Goal: Task Accomplishment & Management: Manage account settings

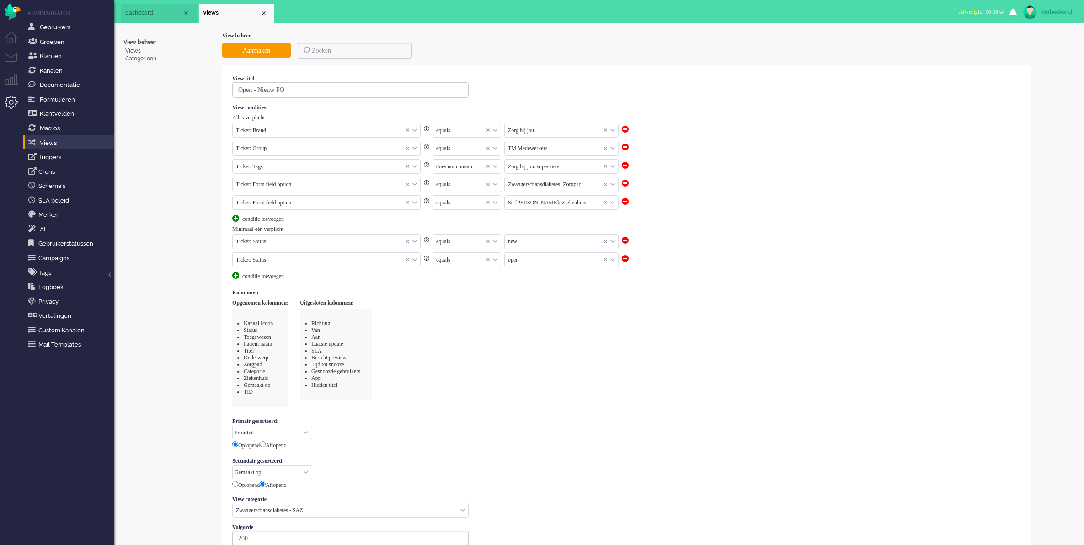
select select "priority"
select select "created_at"
click at [7, 61] on li "Tickets menu" at bounding box center [15, 63] width 21 height 21
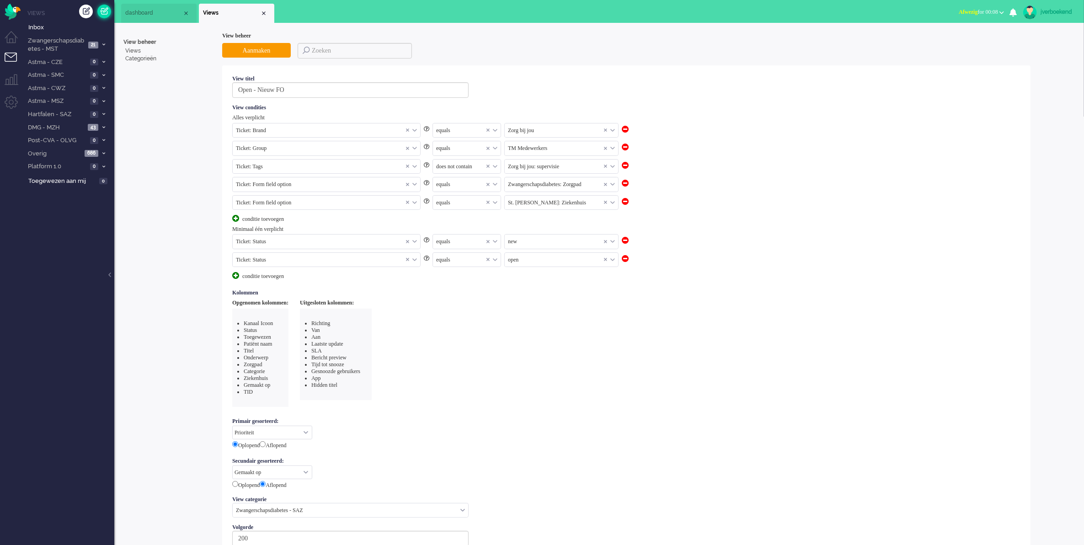
click at [106, 11] on link at bounding box center [104, 12] width 14 height 14
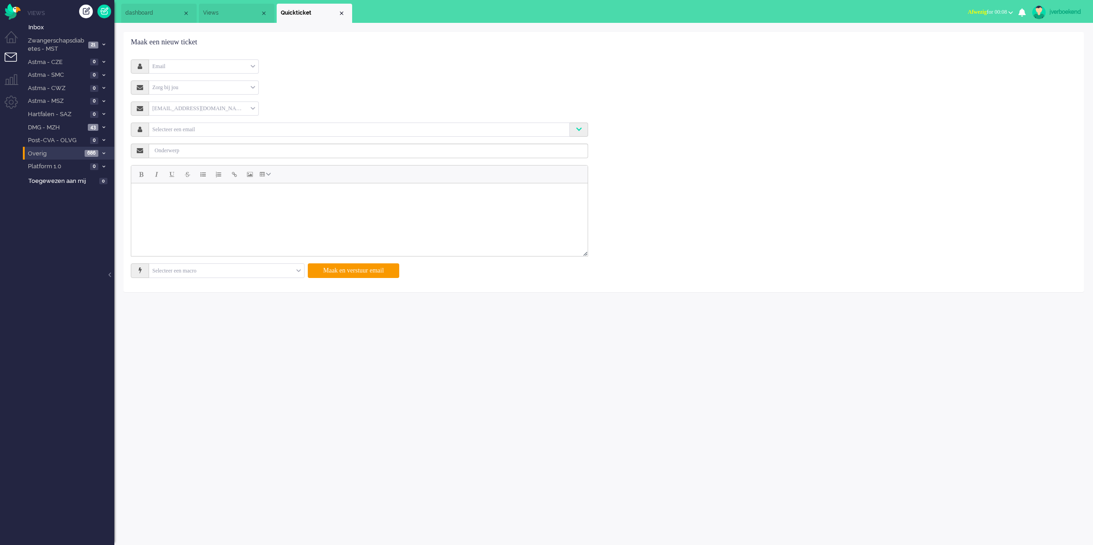
click at [74, 152] on span "Overig" at bounding box center [54, 154] width 55 height 9
click at [10, 99] on li "Admin menu" at bounding box center [15, 106] width 21 height 21
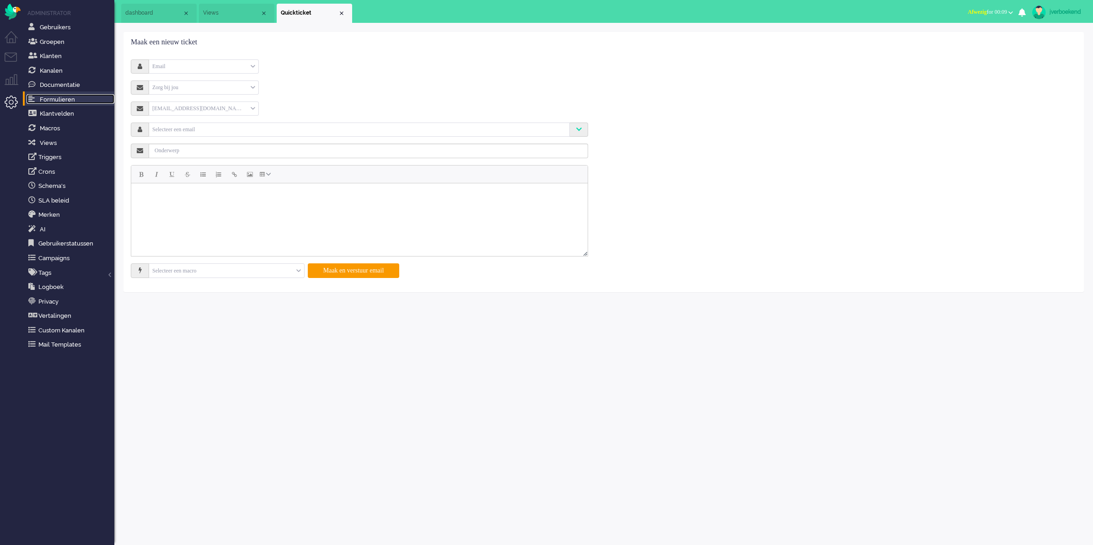
click at [63, 102] on span "Formulieren" at bounding box center [57, 99] width 35 height 7
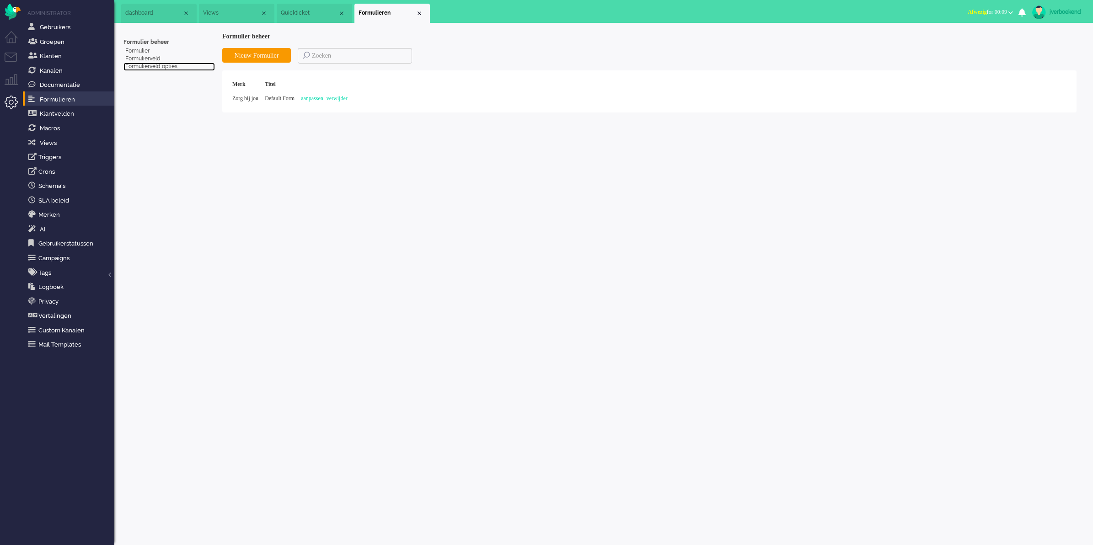
click at [161, 64] on link "Formulierveld opties" at bounding box center [168, 67] width 91 height 8
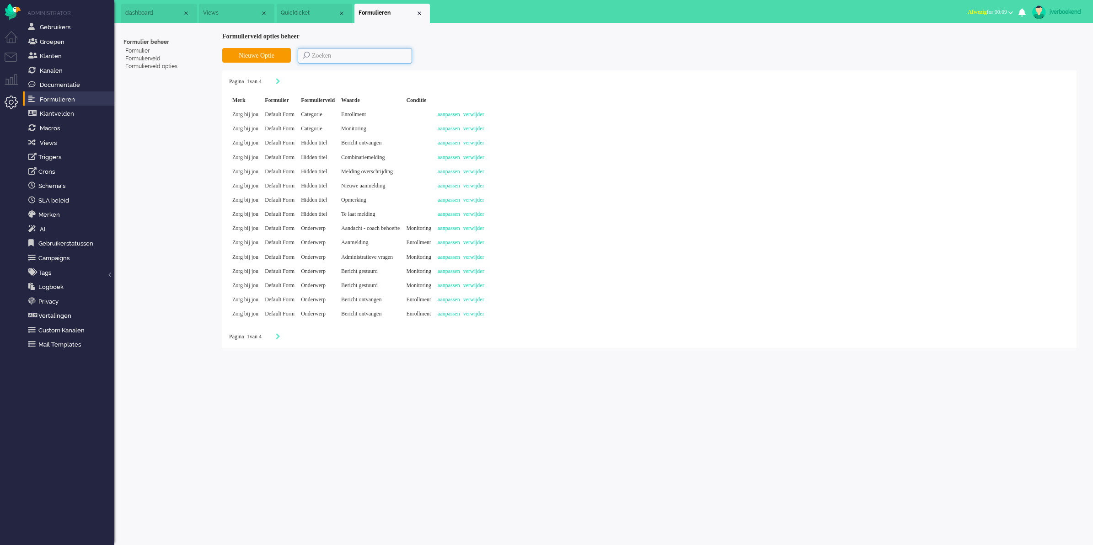
drag, startPoint x: 337, startPoint y: 59, endPoint x: 342, endPoint y: 65, distance: 7.9
click at [341, 62] on input at bounding box center [355, 56] width 114 height 16
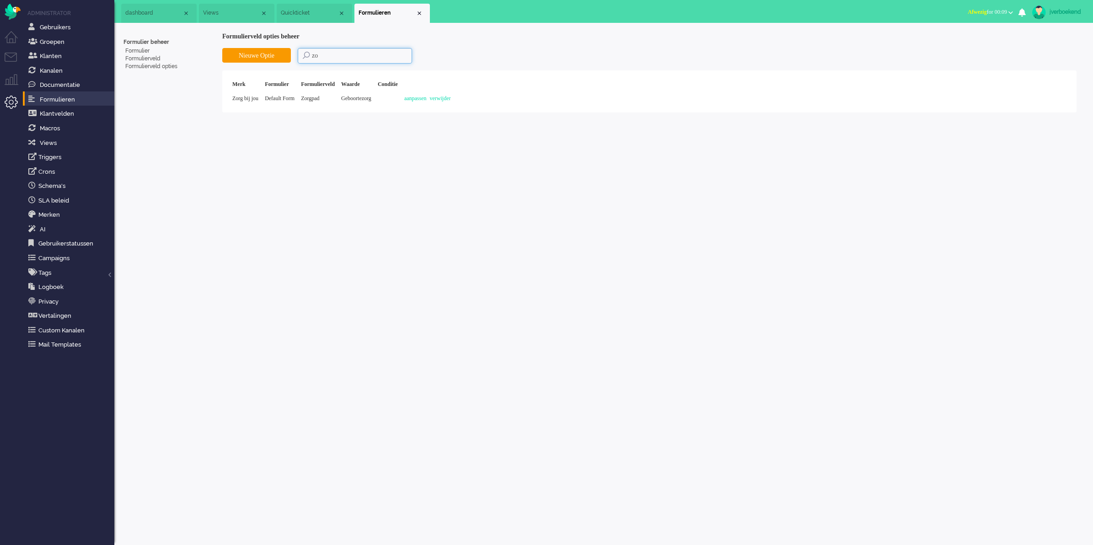
type input "z"
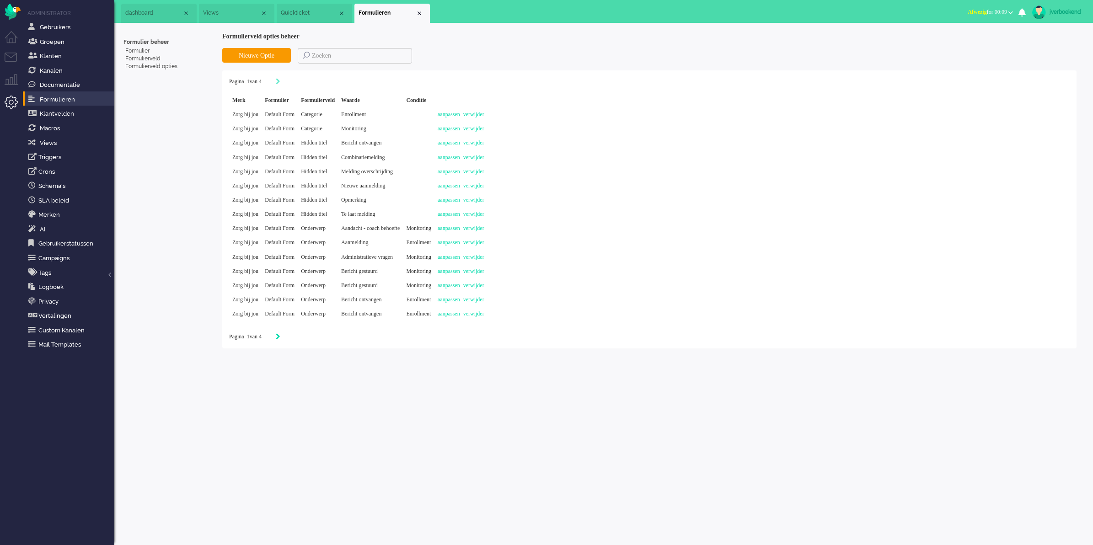
click at [280, 335] on icon "Next" at bounding box center [278, 336] width 5 height 6
type input "2"
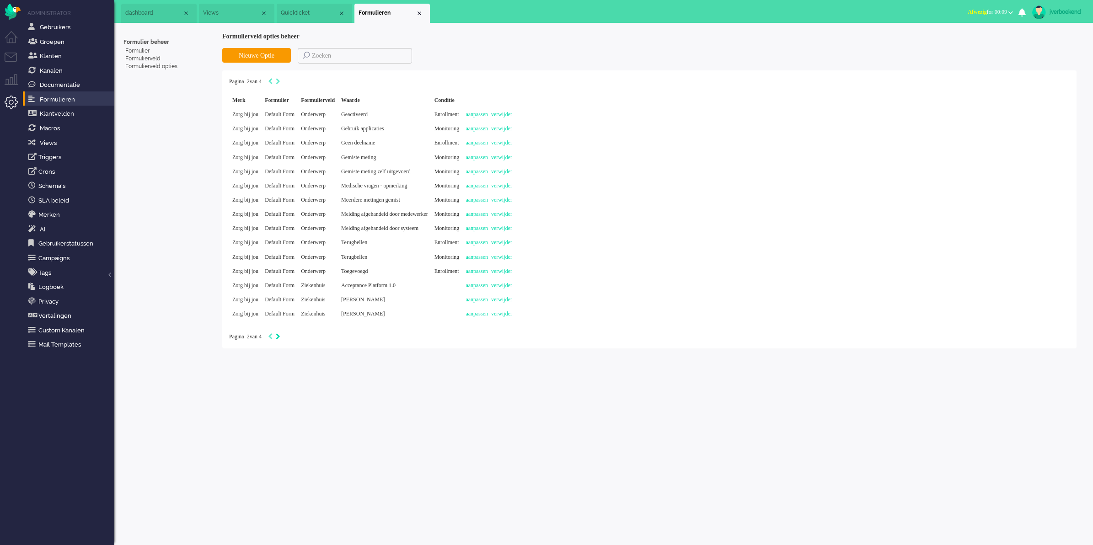
click at [280, 335] on icon "Next" at bounding box center [278, 336] width 5 height 6
type input "3"
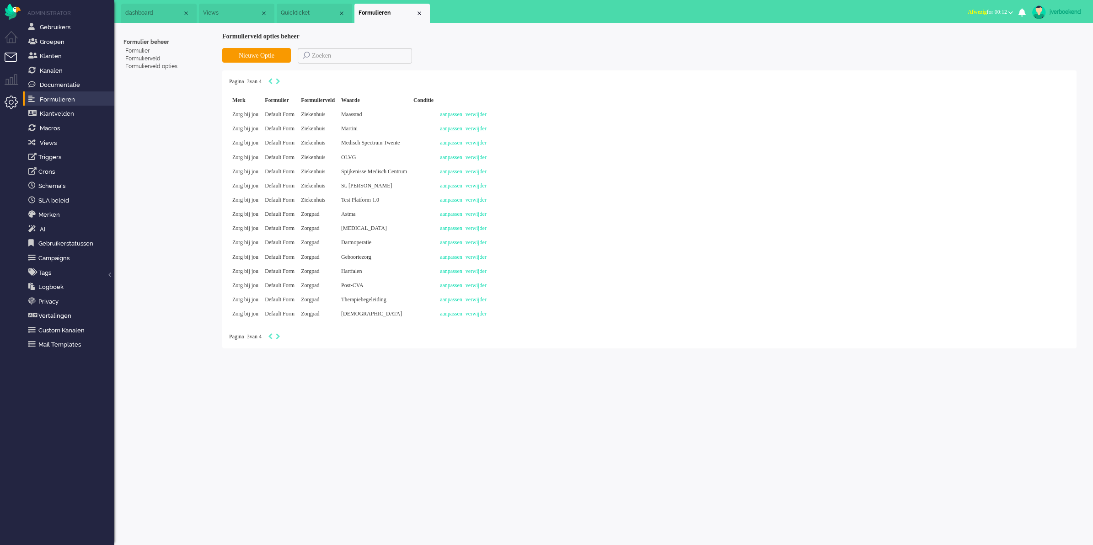
click at [12, 58] on li "Tickets menu" at bounding box center [15, 63] width 21 height 21
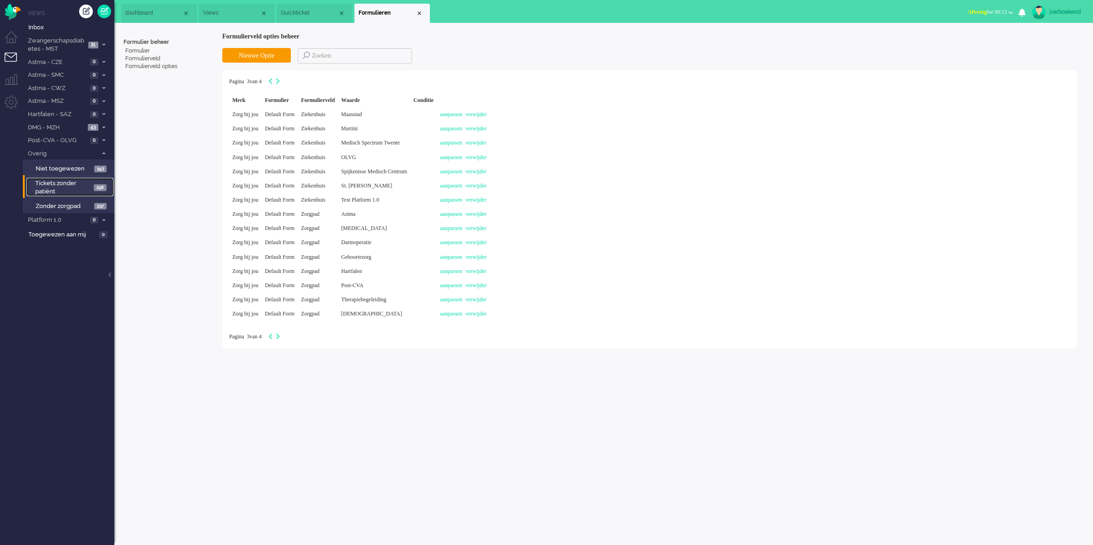
click at [64, 189] on span "Tickets zonder patiënt" at bounding box center [63, 187] width 56 height 17
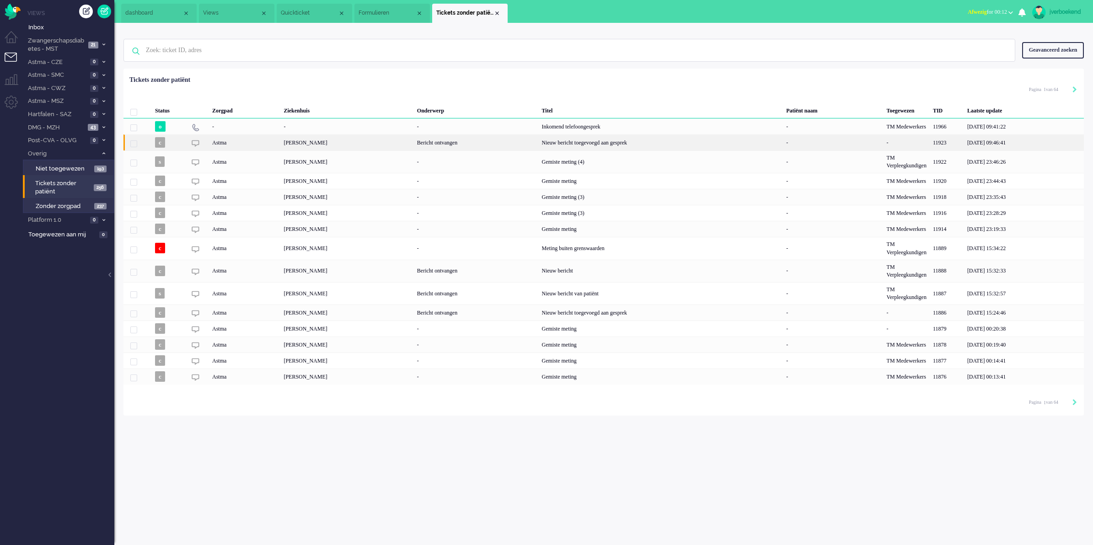
click at [389, 147] on div "[PERSON_NAME]" at bounding box center [346, 142] width 133 height 16
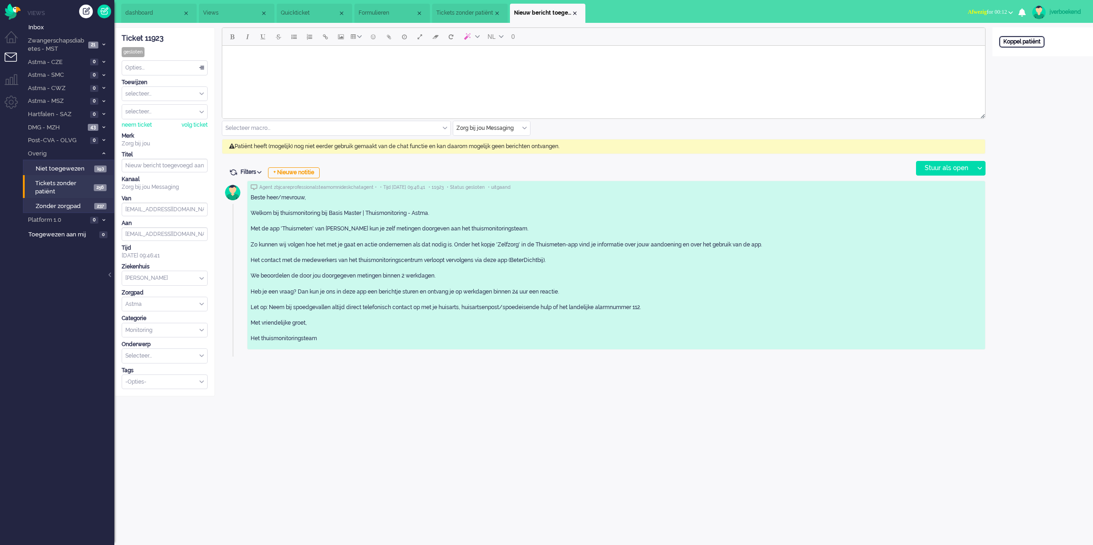
click at [1030, 37] on div "Koppel patiënt" at bounding box center [1021, 41] width 45 height 11
click at [1022, 54] on input "text" at bounding box center [1042, 54] width 87 height 14
click at [1071, 12] on div "jverboekend" at bounding box center [1066, 11] width 34 height 9
click at [1039, 65] on link "Instellingen" at bounding box center [1055, 61] width 65 height 9
select select "browser"
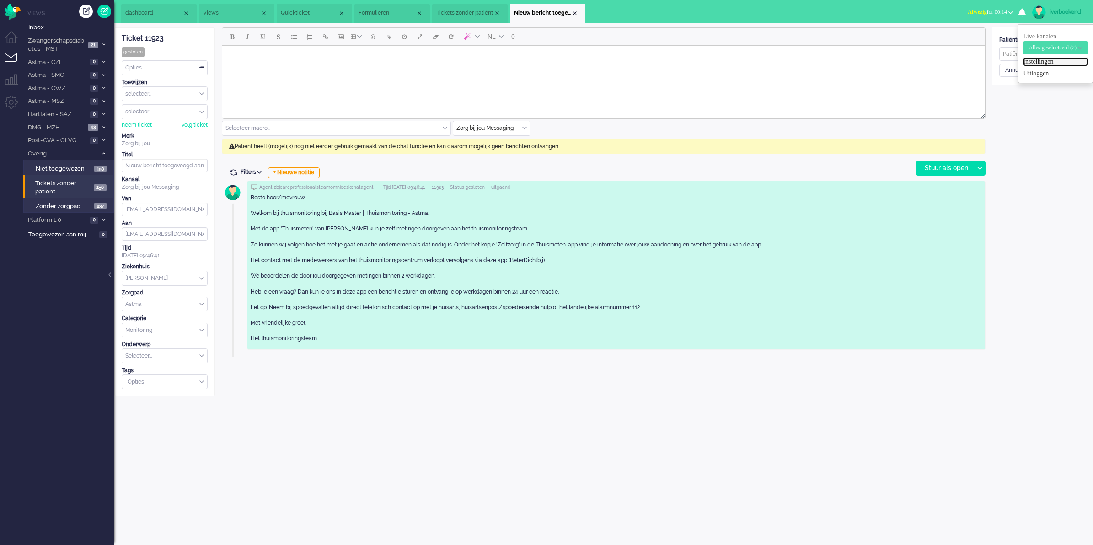
select select "nl"
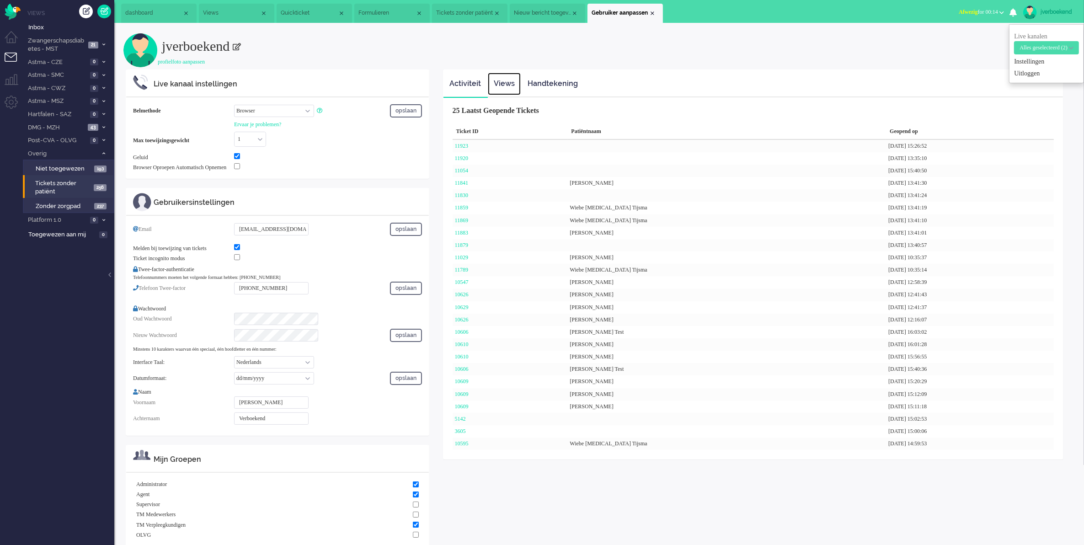
click at [497, 83] on link "Views" at bounding box center [504, 84] width 33 height 22
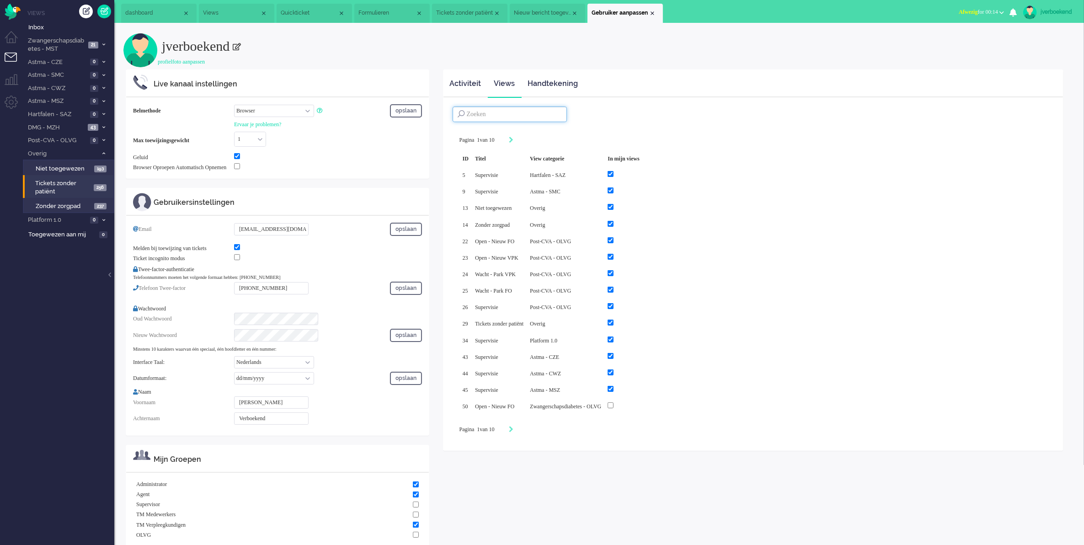
click at [544, 115] on input at bounding box center [510, 115] width 114 height 16
type input "tele"
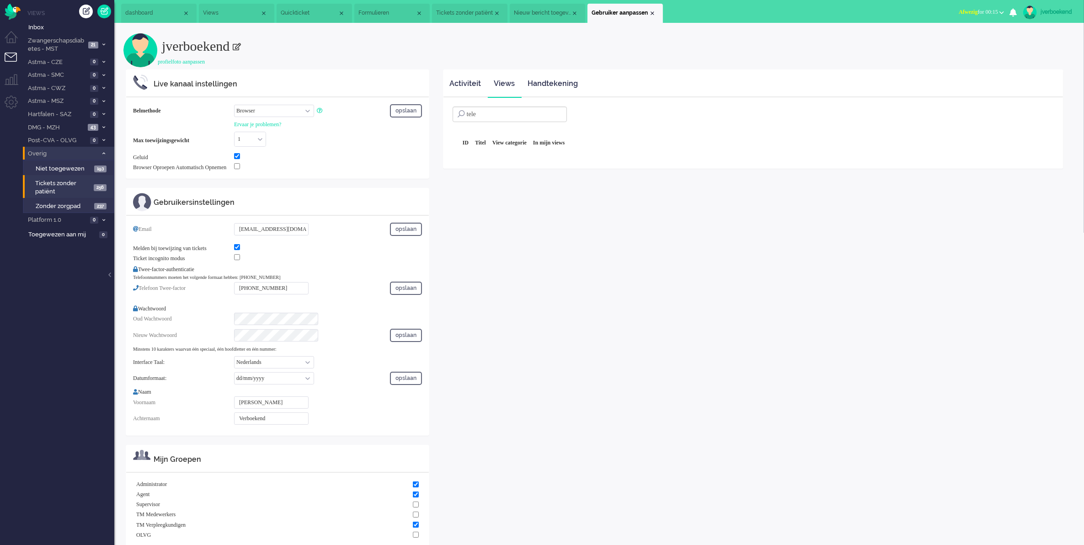
click at [100, 149] on li "Overig 686" at bounding box center [68, 153] width 91 height 13
click at [100, 151] on span at bounding box center [103, 153] width 7 height 5
click at [12, 97] on li "Admin menu" at bounding box center [15, 106] width 21 height 21
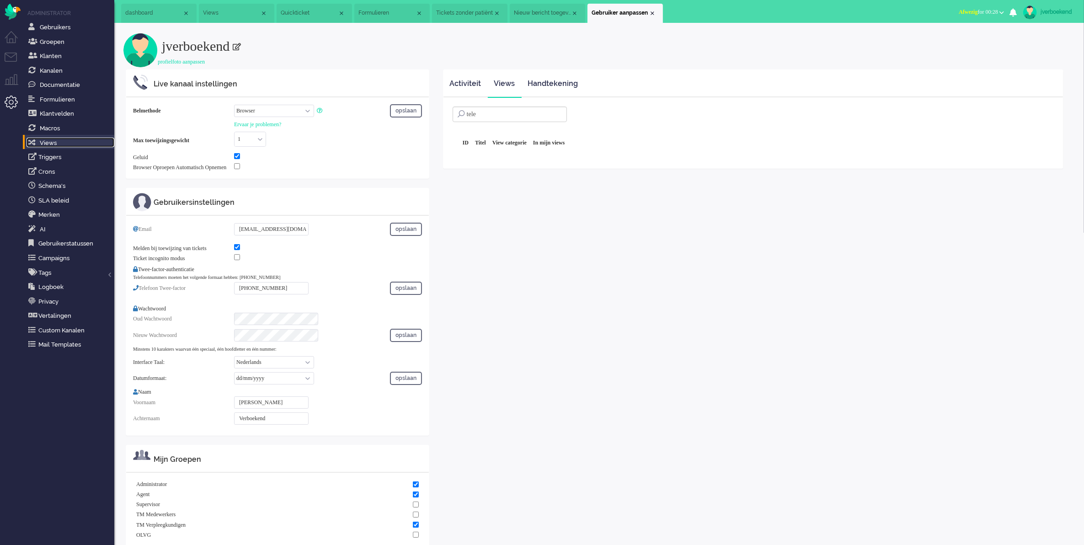
click at [58, 141] on link "Views" at bounding box center [71, 143] width 88 height 10
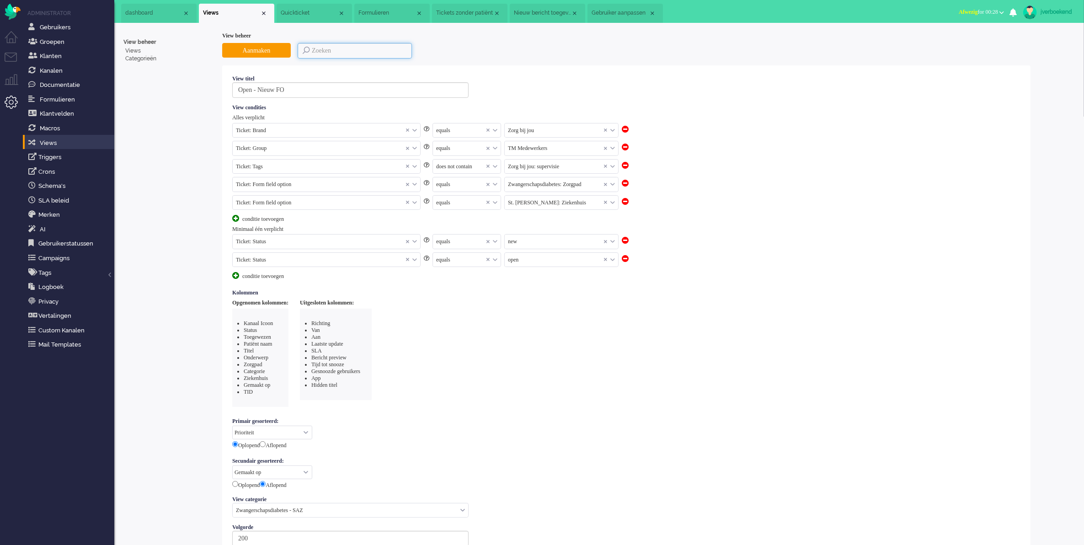
click at [342, 48] on input at bounding box center [355, 51] width 114 height 16
type input "tele"
click at [261, 49] on button "Aanmaken" at bounding box center [256, 50] width 69 height 15
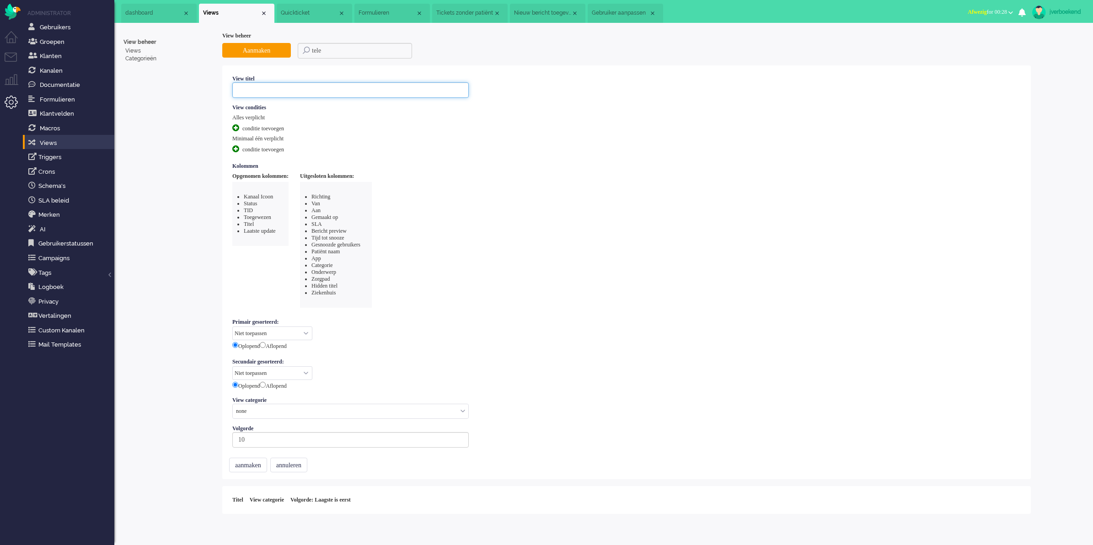
click at [320, 92] on input at bounding box center [350, 90] width 236 height 16
type input "Telefonie"
click at [275, 129] on div "conditie toevoegen" at bounding box center [266, 128] width 69 height 8
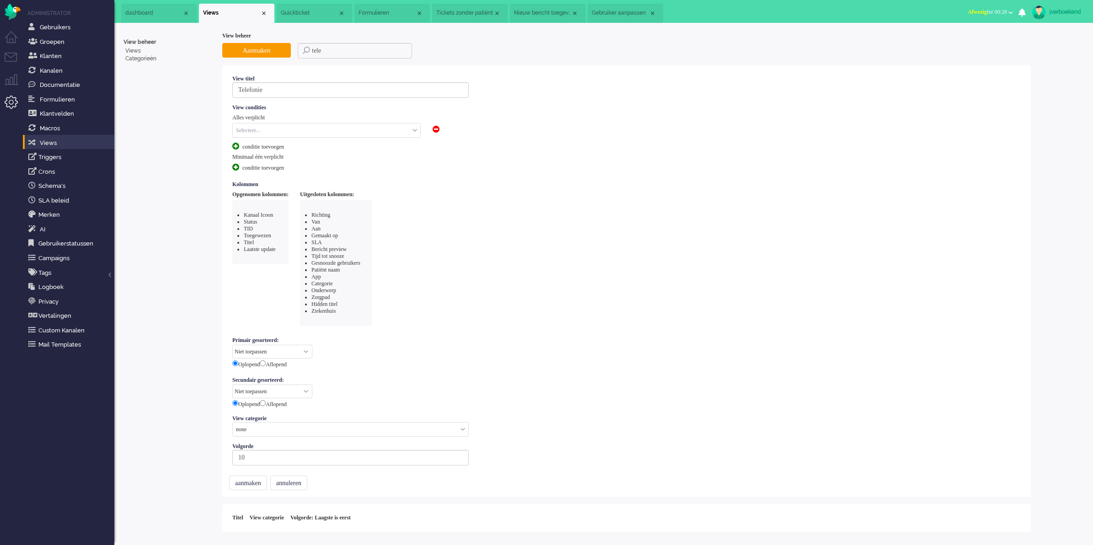
click at [295, 131] on input "text" at bounding box center [326, 130] width 187 height 14
type input "ch"
click at [325, 147] on li "Ticket: Channel" at bounding box center [326, 144] width 187 height 13
click at [454, 132] on input "text" at bounding box center [467, 130] width 68 height 14
click at [460, 145] on li "equals" at bounding box center [467, 144] width 68 height 13
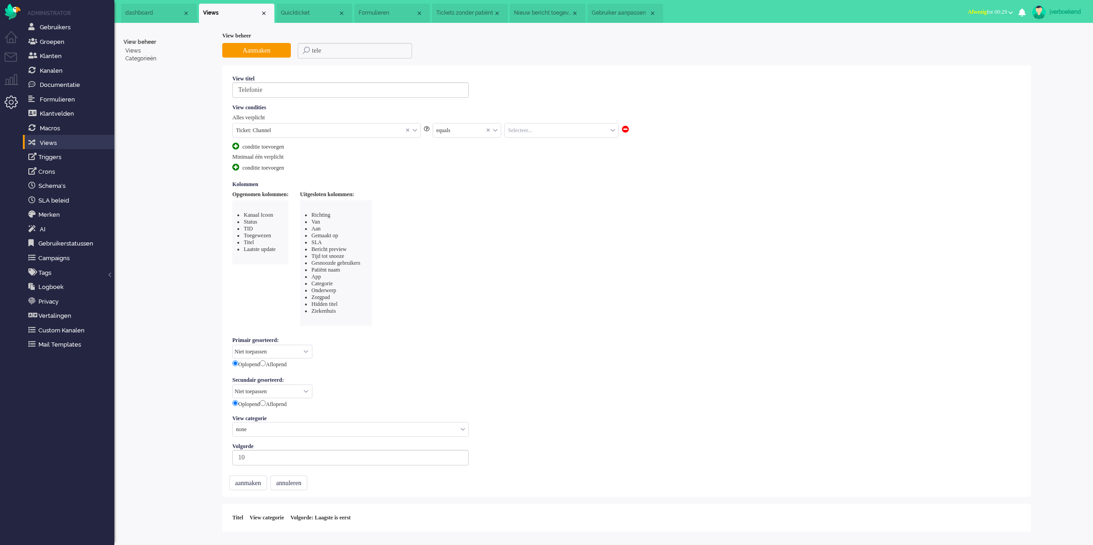
click at [535, 130] on input "text" at bounding box center [561, 130] width 113 height 14
click at [530, 154] on span "telephone" at bounding box center [519, 158] width 21 height 8
click at [295, 147] on div "conditie toevoegen" at bounding box center [266, 147] width 69 height 8
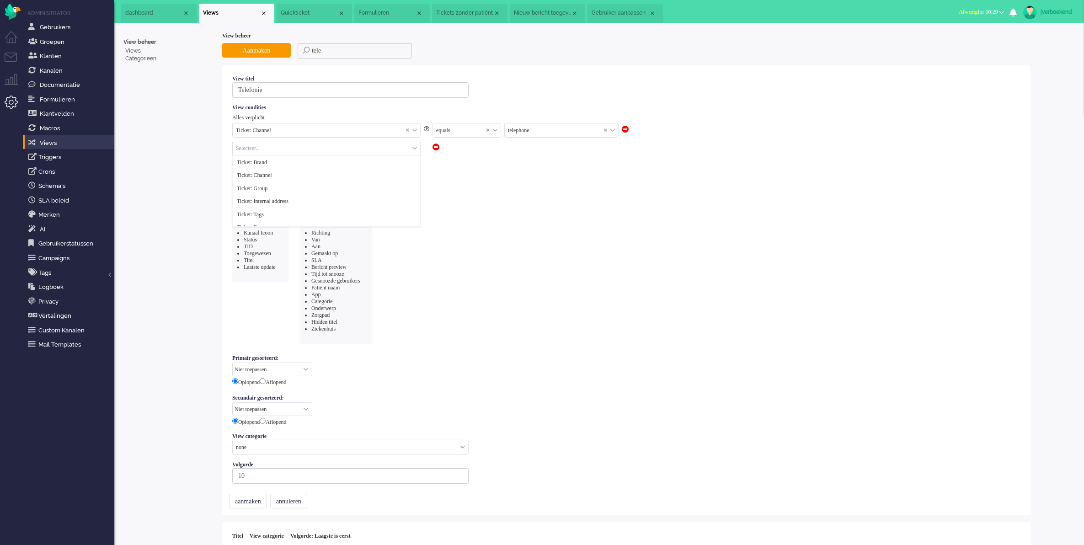
click at [287, 148] on input "text" at bounding box center [326, 148] width 187 height 14
type input "sta"
click at [291, 158] on li "Ticket: Status" at bounding box center [326, 162] width 187 height 13
click at [449, 153] on input "text" at bounding box center [467, 148] width 68 height 14
click at [456, 174] on span "not equals" at bounding box center [448, 175] width 22 height 8
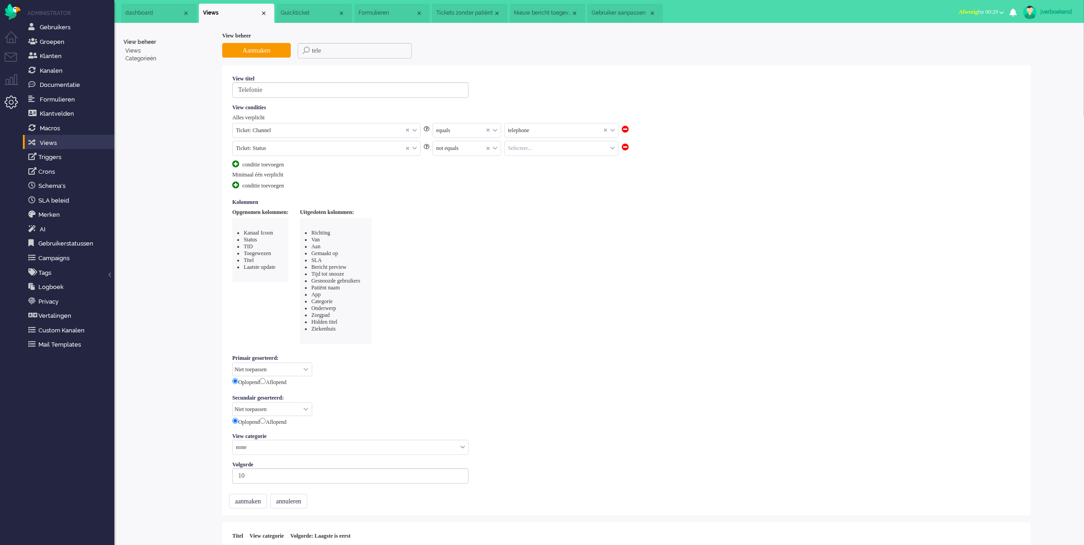
click at [537, 147] on input "text" at bounding box center [561, 148] width 113 height 14
click at [550, 214] on li "solved" at bounding box center [561, 214] width 113 height 13
click at [287, 163] on div "conditie toevoegen" at bounding box center [266, 165] width 69 height 8
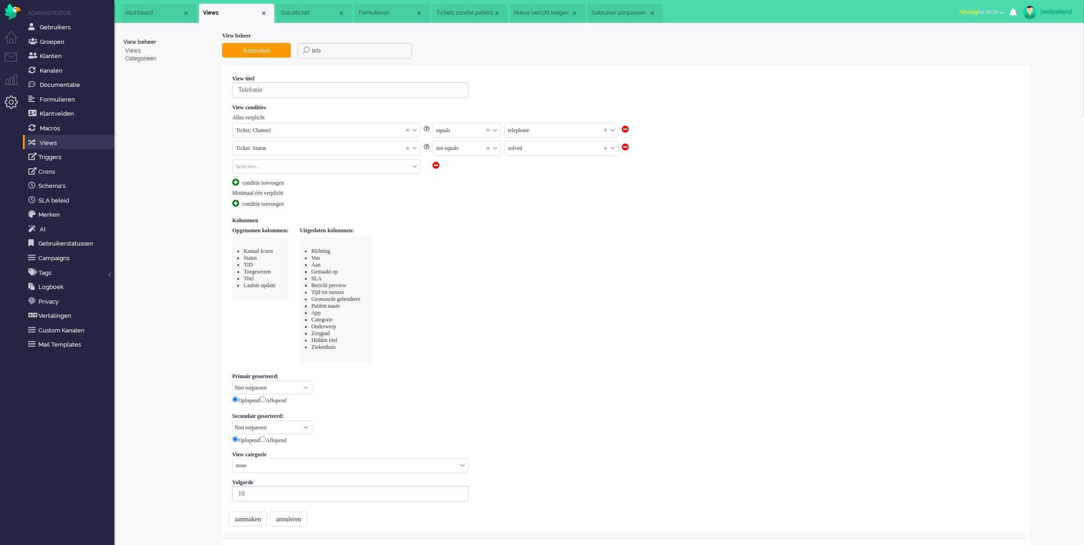
click at [289, 166] on input "text" at bounding box center [326, 167] width 187 height 14
type input "st"
click at [317, 181] on li "Ticket: Status" at bounding box center [326, 180] width 187 height 13
click at [455, 167] on input "text" at bounding box center [467, 167] width 68 height 14
click at [467, 187] on equals "not equals" at bounding box center [467, 193] width 68 height 13
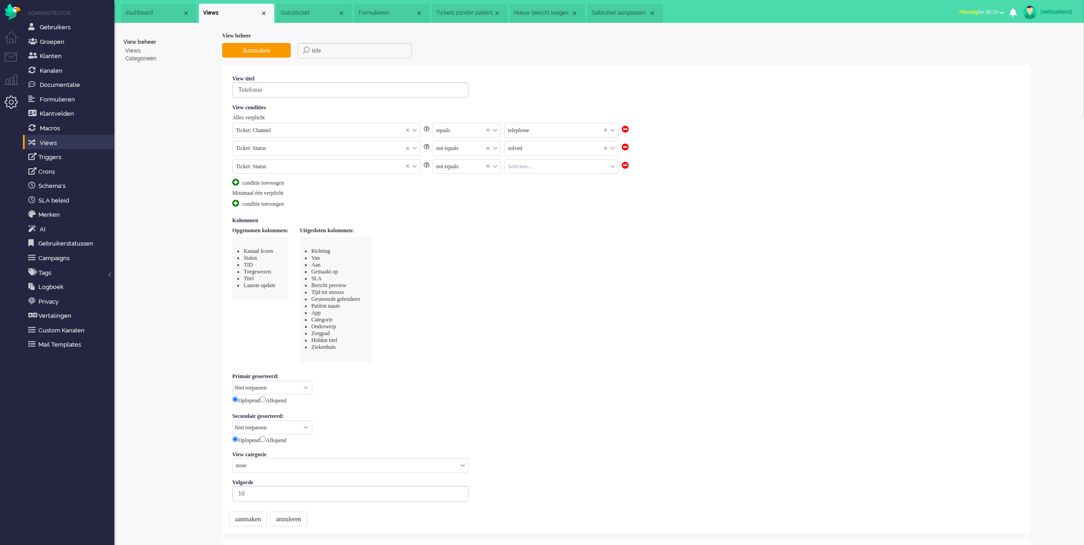
click at [518, 165] on input "text" at bounding box center [561, 167] width 113 height 14
click at [552, 236] on li "closed" at bounding box center [561, 237] width 113 height 13
click at [596, 228] on div "Opgenomen kolommen: Kanaal Icoon Status TID Toegewezen Titel Laatste update Uit…" at bounding box center [626, 294] width 788 height 135
click at [289, 89] on input "Telefonie" at bounding box center [350, 90] width 236 height 16
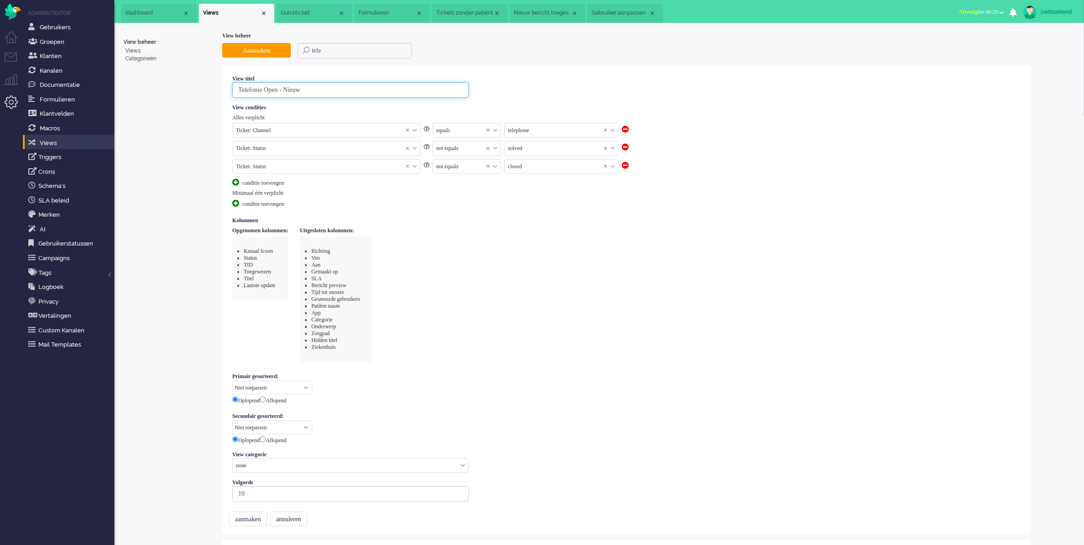
drag, startPoint x: 316, startPoint y: 89, endPoint x: 322, endPoint y: 99, distance: 12.2
click at [273, 88] on input "Telefonie Open - Nieuw" at bounding box center [350, 90] width 236 height 16
click at [364, 91] on input "Telefonie Open - Nieuw" at bounding box center [350, 90] width 236 height 16
type input "Telefonie Open - Nieuw"
click at [302, 150] on input "text" at bounding box center [326, 148] width 187 height 14
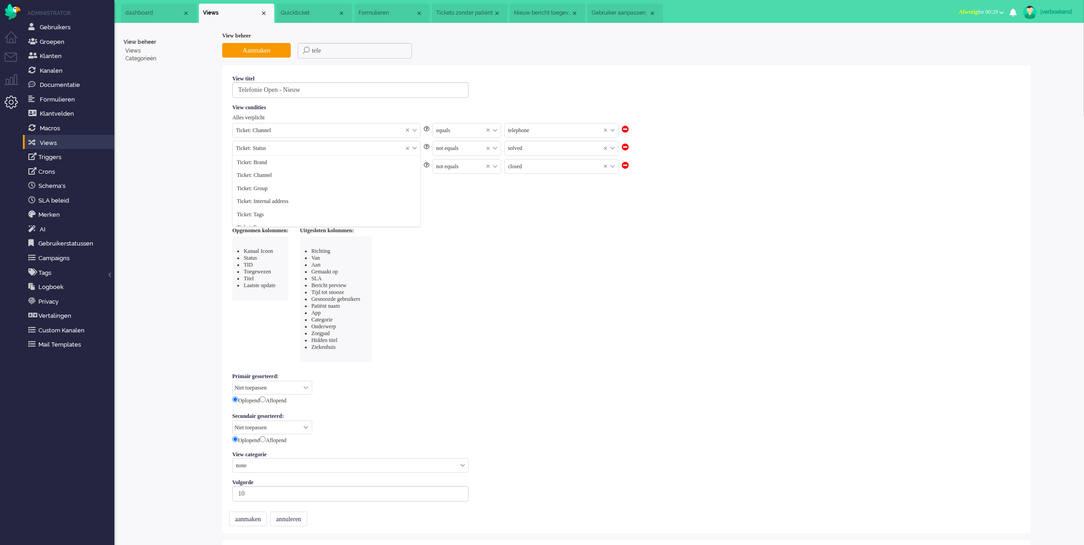
scroll to position [104, 0]
type input "b"
click at [236, 149] on input "b" at bounding box center [326, 148] width 187 height 14
click at [546, 209] on div "View condities Alles verplicht Ticket: Channel Ticket: Brand Ticket: Channel Ti…" at bounding box center [626, 157] width 795 height 113
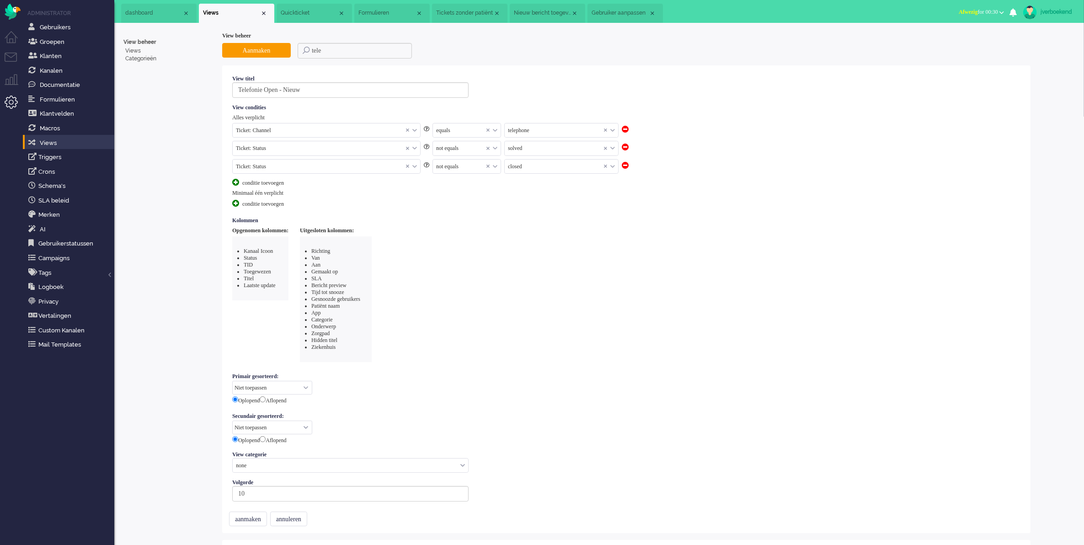
click at [627, 149] on span at bounding box center [625, 147] width 7 height 7
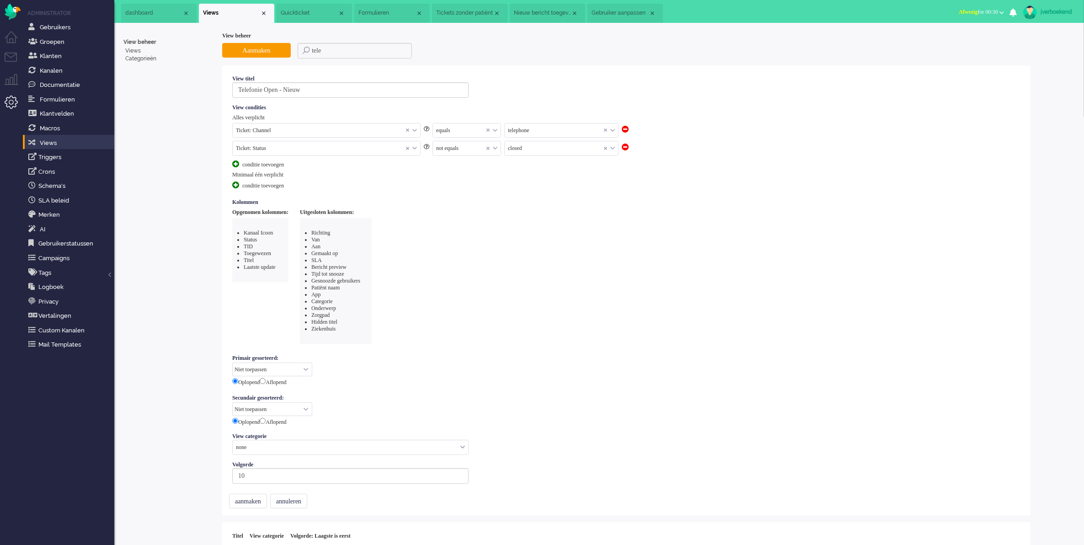
click at [625, 150] on span at bounding box center [625, 147] width 7 height 7
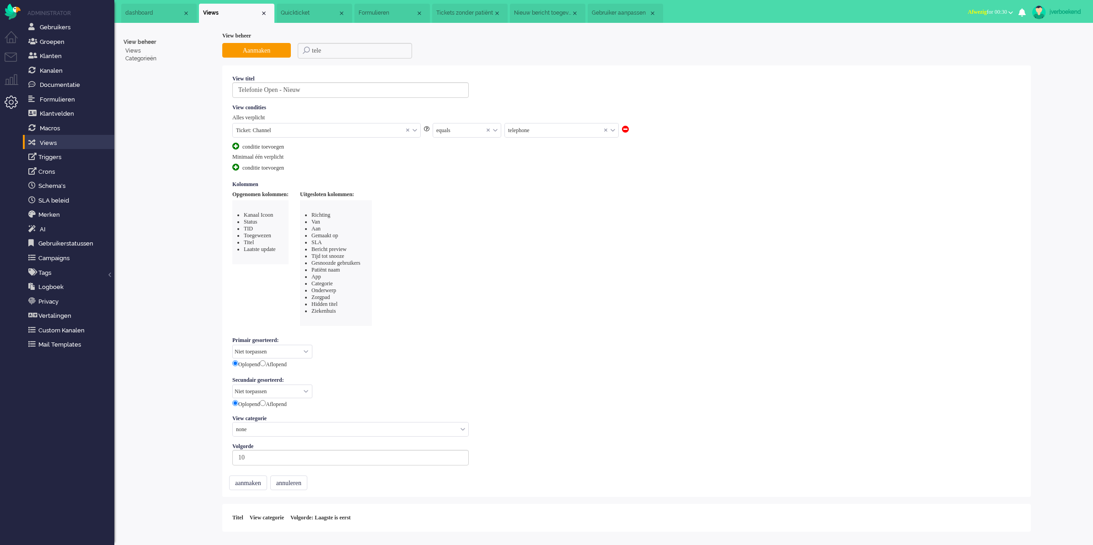
click at [235, 165] on span at bounding box center [235, 167] width 7 height 7
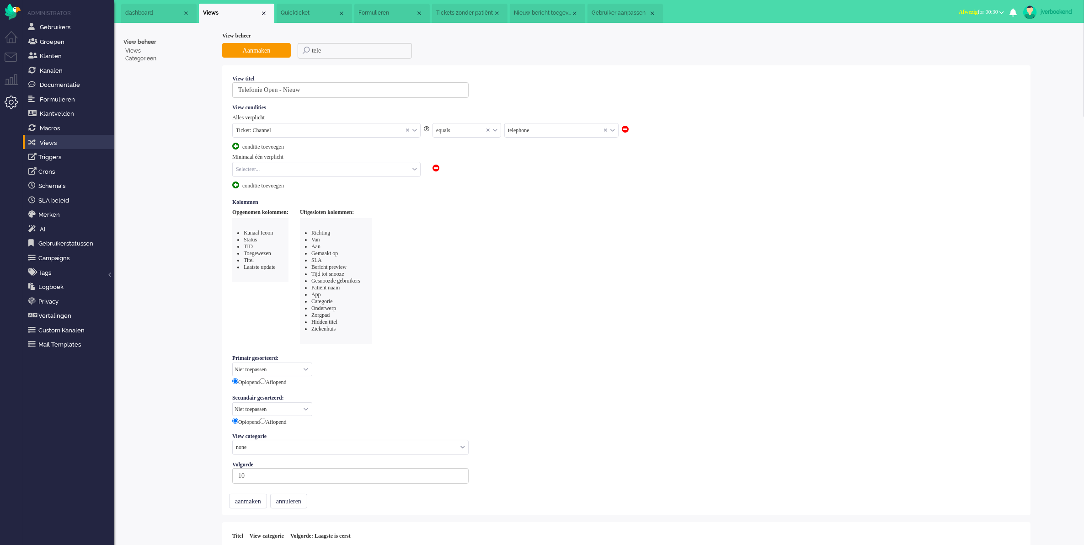
click at [255, 172] on input "text" at bounding box center [326, 169] width 187 height 14
type input "sta"
click at [331, 187] on li "Ticket: Status" at bounding box center [326, 183] width 187 height 13
click at [470, 168] on input "text" at bounding box center [467, 169] width 68 height 14
click at [473, 182] on li "equals" at bounding box center [467, 183] width 68 height 13
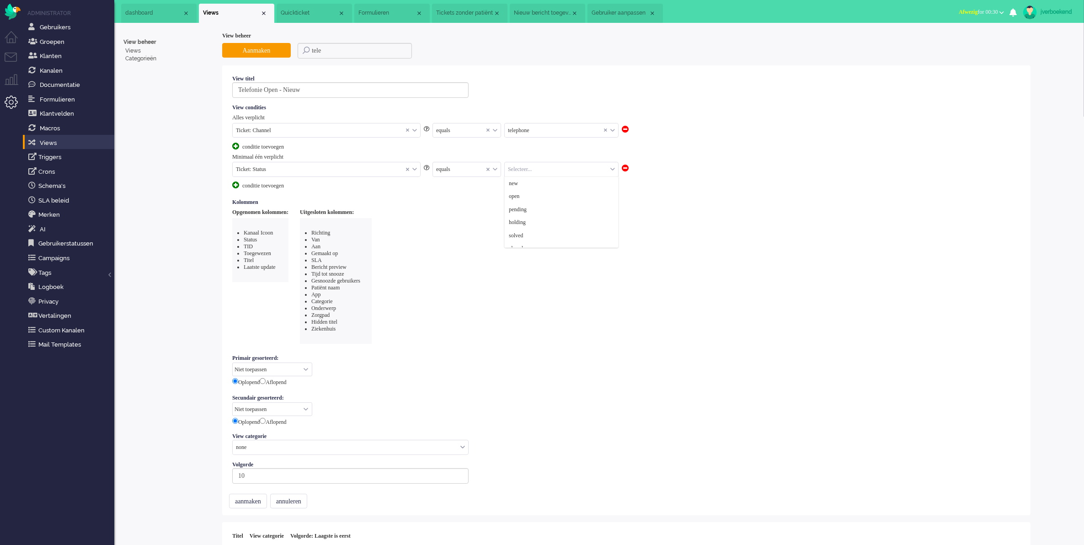
click at [521, 168] on input "text" at bounding box center [561, 169] width 113 height 14
click at [537, 195] on li "open" at bounding box center [561, 196] width 113 height 13
click at [283, 187] on div "conditie toevoegen" at bounding box center [266, 186] width 69 height 8
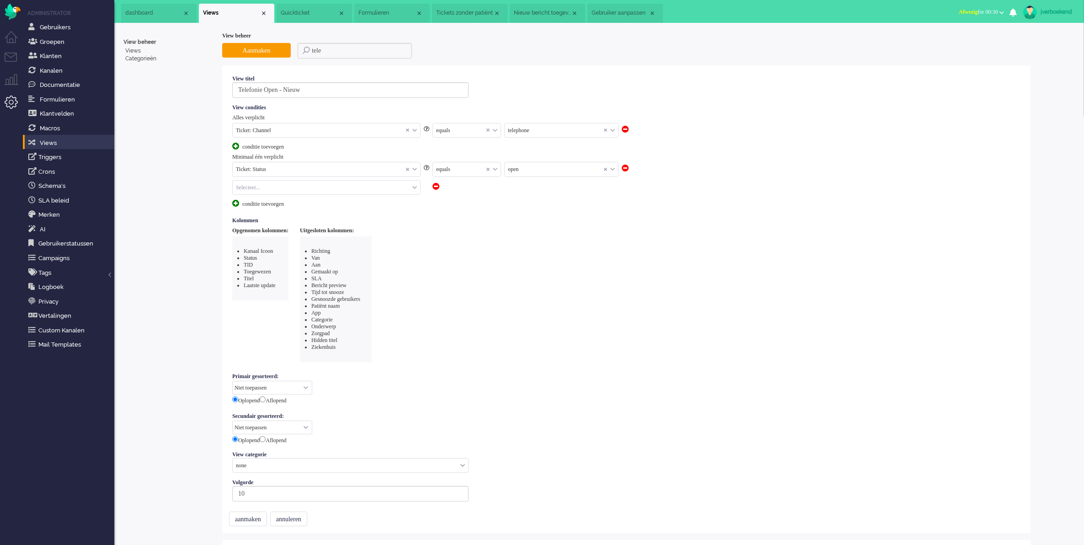
click at [283, 187] on input "text" at bounding box center [326, 188] width 187 height 14
type input "st"
click at [303, 199] on li "Ticket: Status" at bounding box center [326, 201] width 187 height 13
click at [478, 188] on input "text" at bounding box center [467, 188] width 68 height 14
drag, startPoint x: 480, startPoint y: 206, endPoint x: 506, endPoint y: 203, distance: 25.7
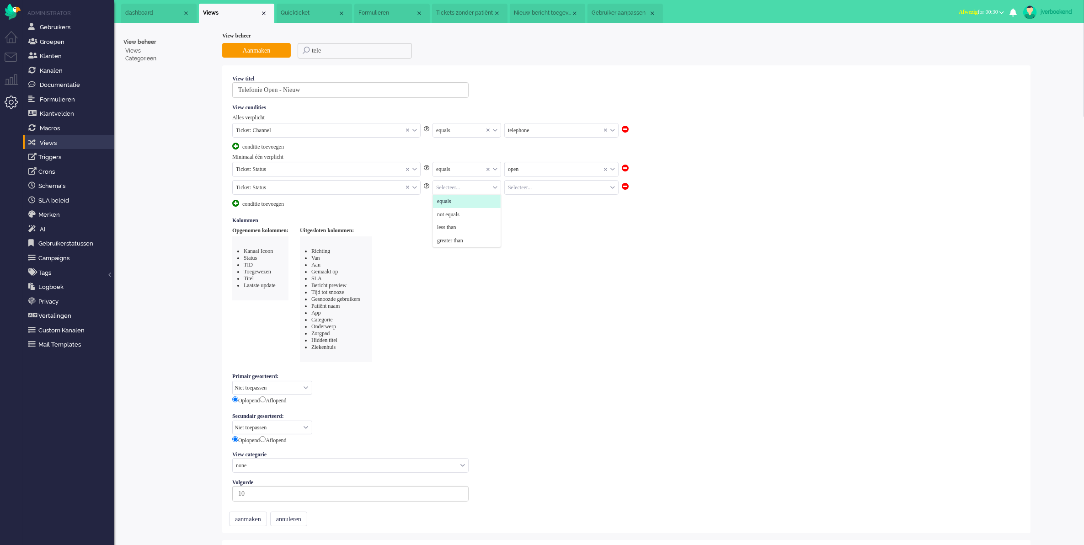
click at [481, 206] on li "equals" at bounding box center [467, 201] width 68 height 13
click at [530, 191] on input "text" at bounding box center [561, 188] width 113 height 14
click at [540, 203] on li "new" at bounding box center [561, 201] width 113 height 13
drag, startPoint x: 359, startPoint y: 273, endPoint x: 301, endPoint y: 263, distance: 59.0
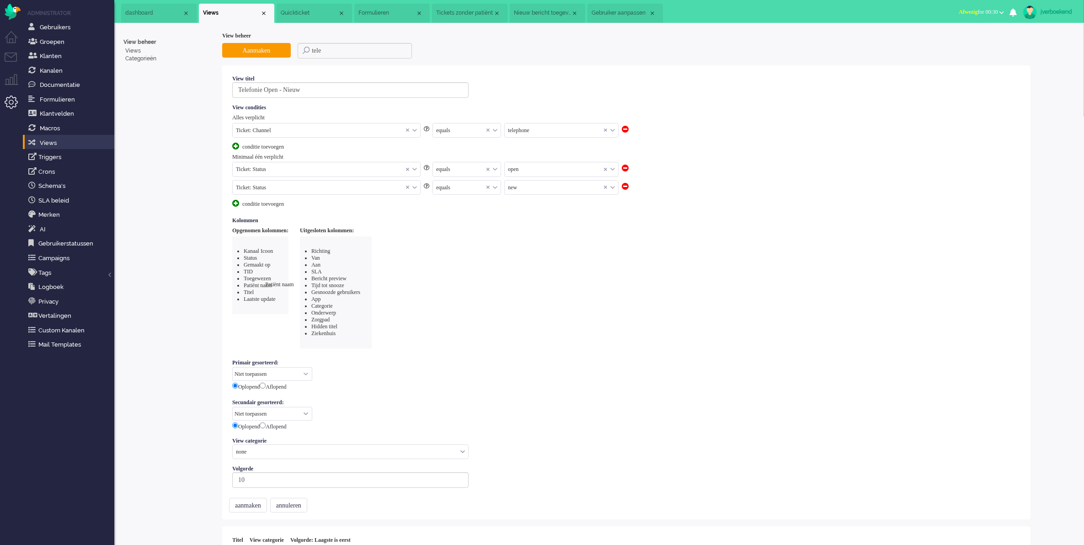
drag, startPoint x: 357, startPoint y: 298, endPoint x: 294, endPoint y: 284, distance: 64.6
drag, startPoint x: 347, startPoint y: 305, endPoint x: 289, endPoint y: 295, distance: 58.3
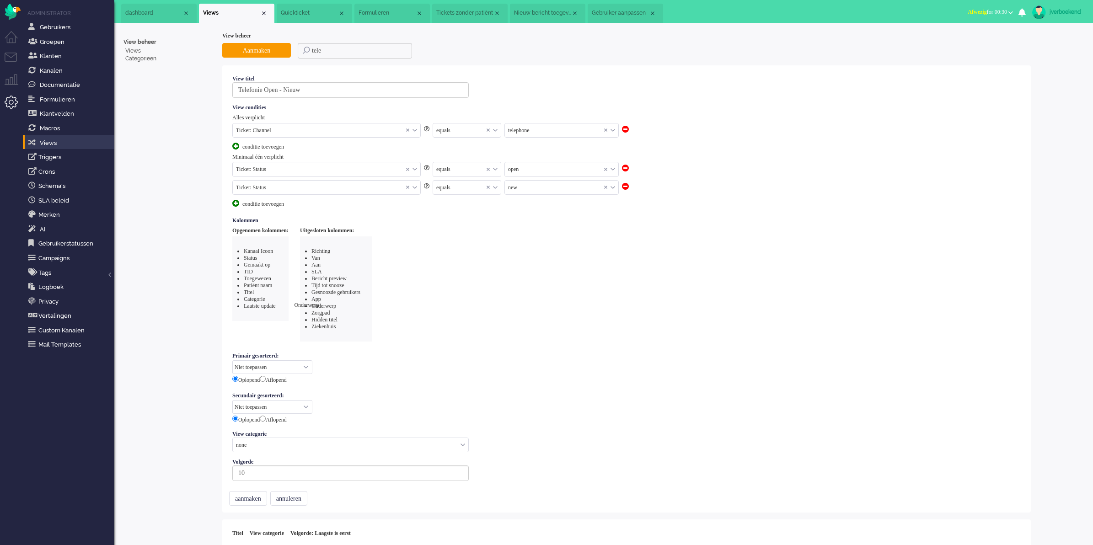
drag, startPoint x: 355, startPoint y: 304, endPoint x: 267, endPoint y: 305, distance: 88.7
drag, startPoint x: 342, startPoint y: 305, endPoint x: 246, endPoint y: 305, distance: 95.6
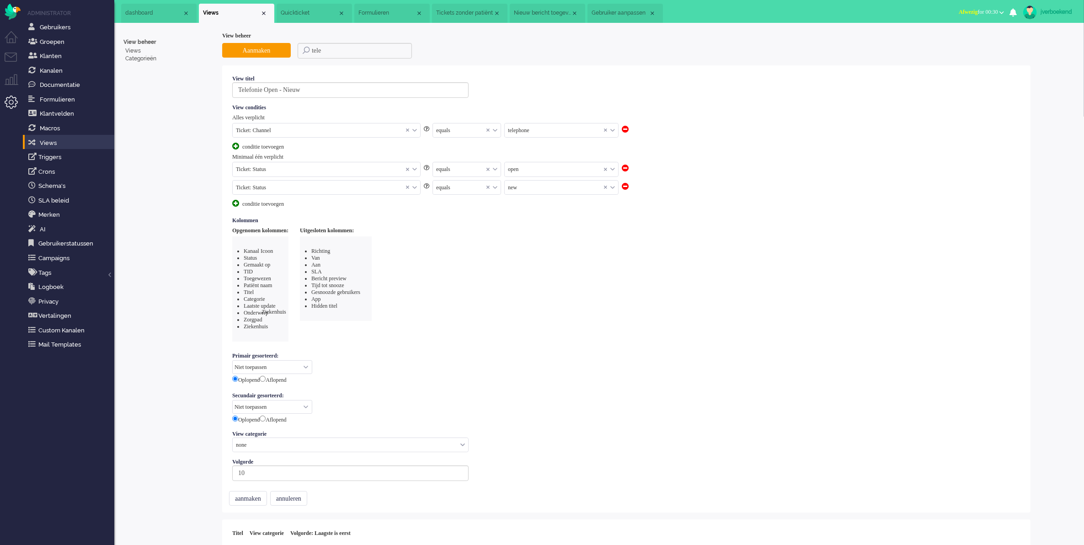
drag, startPoint x: 337, startPoint y: 311, endPoint x: 270, endPoint y: 311, distance: 66.8
drag, startPoint x: 334, startPoint y: 300, endPoint x: 277, endPoint y: 302, distance: 57.7
drag, startPoint x: 248, startPoint y: 332, endPoint x: 254, endPoint y: 248, distance: 84.8
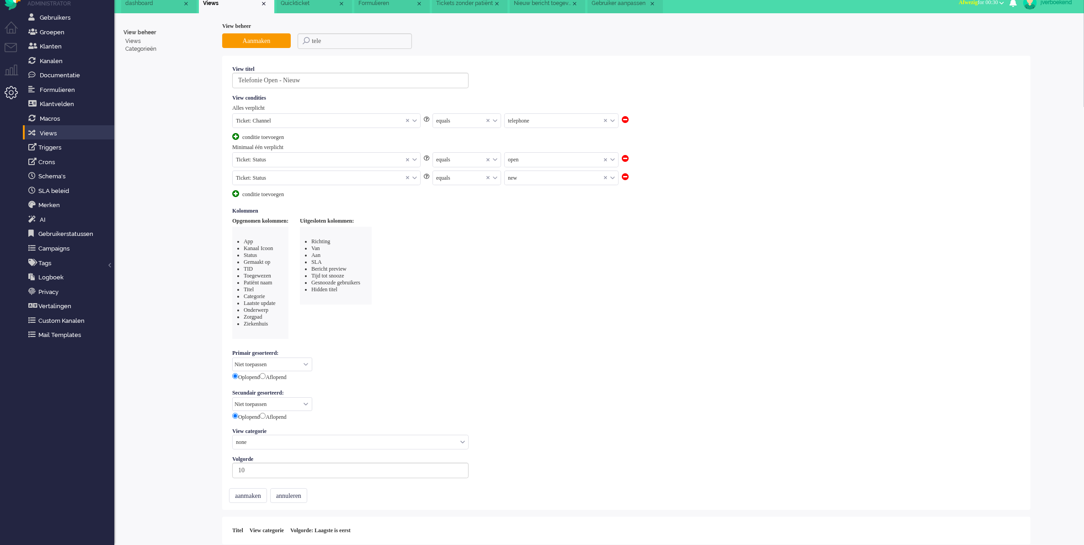
click at [287, 362] on select "Niet toepassen Ticket ID Prioriteit Laatste update Gemaakt op Volgende SLA brea…" at bounding box center [272, 365] width 80 height 14
select select "priority"
click at [232, 358] on select "Niet toepassen Ticket ID Prioriteit Laatste update Gemaakt op Volgende SLA brea…" at bounding box center [272, 365] width 80 height 14
click at [266, 374] on input "radio" at bounding box center [263, 376] width 6 height 6
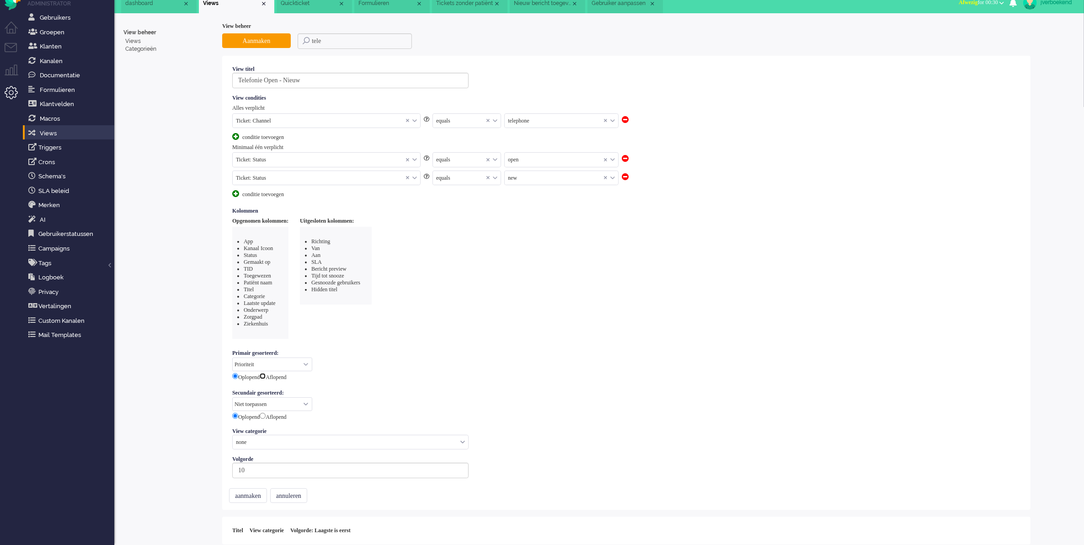
radio input "true"
radio input "false"
click at [273, 397] on select "Niet toepassen Ticket ID Prioriteit Laatste update Gemaakt op Volgende SLA brea…" at bounding box center [272, 404] width 80 height 14
select select "created_at"
click at [232, 397] on select "Niet toepassen Ticket ID Prioriteit Laatste update Gemaakt op Volgende SLA brea…" at bounding box center [272, 404] width 80 height 14
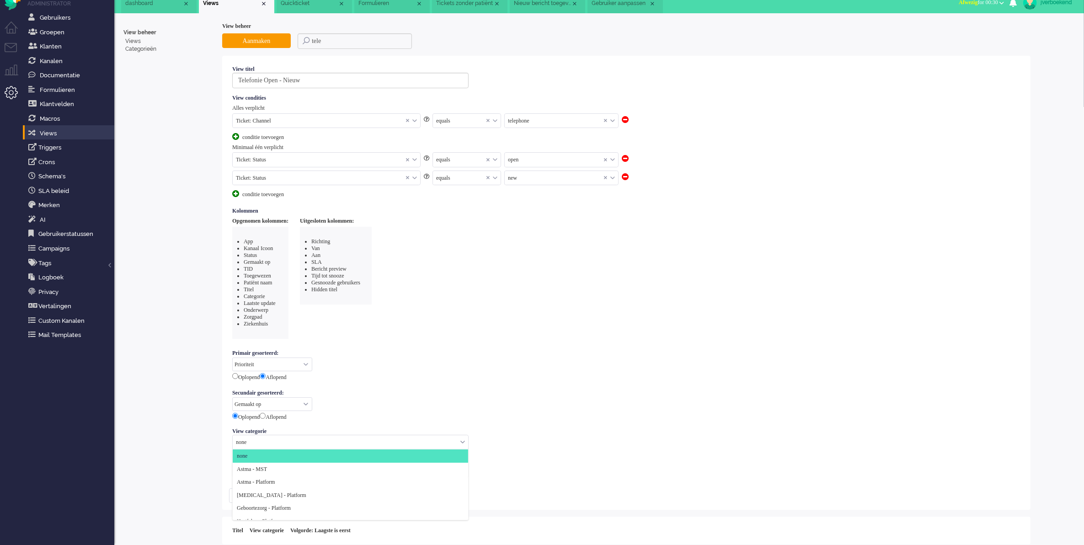
click at [332, 444] on input "text" at bounding box center [351, 442] width 236 height 14
type input "over"
click at [332, 453] on li "Overig" at bounding box center [351, 456] width 236 height 13
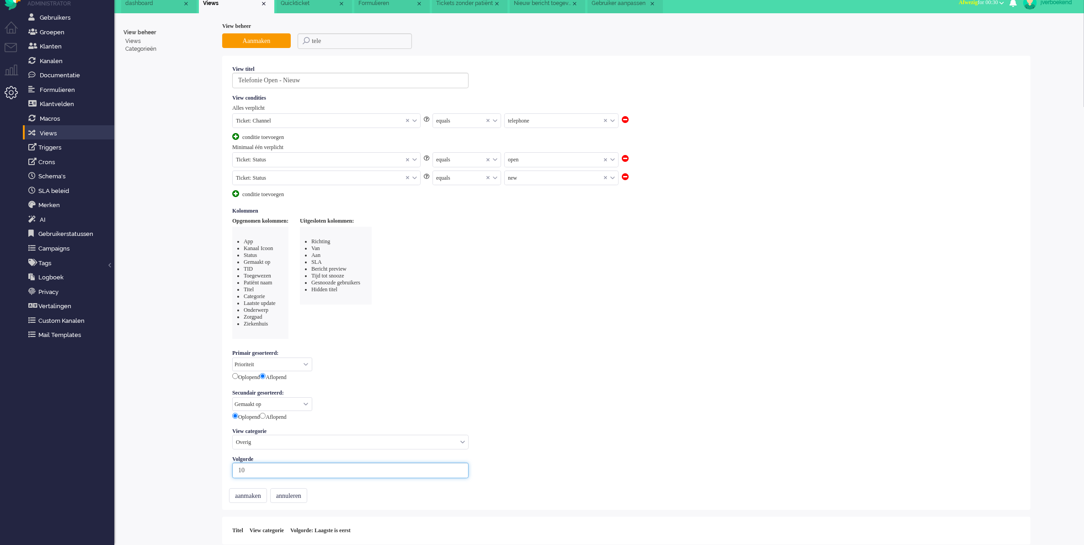
click at [265, 467] on input "10" at bounding box center [350, 471] width 236 height 16
type input "1000"
click at [259, 492] on button "aanmaken" at bounding box center [248, 495] width 38 height 15
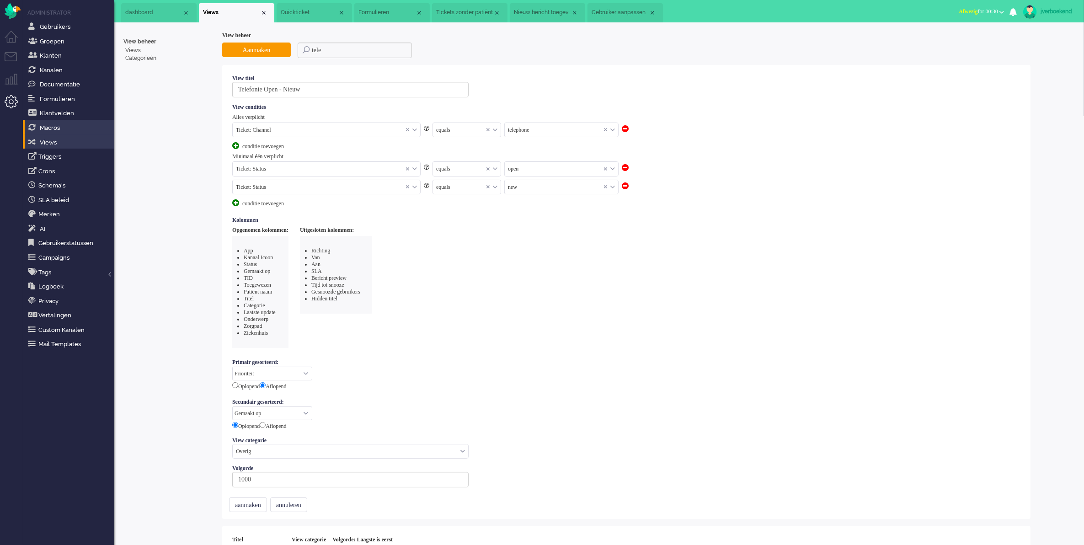
scroll to position [0, 0]
click at [70, 97] on span "Formulieren" at bounding box center [57, 99] width 35 height 7
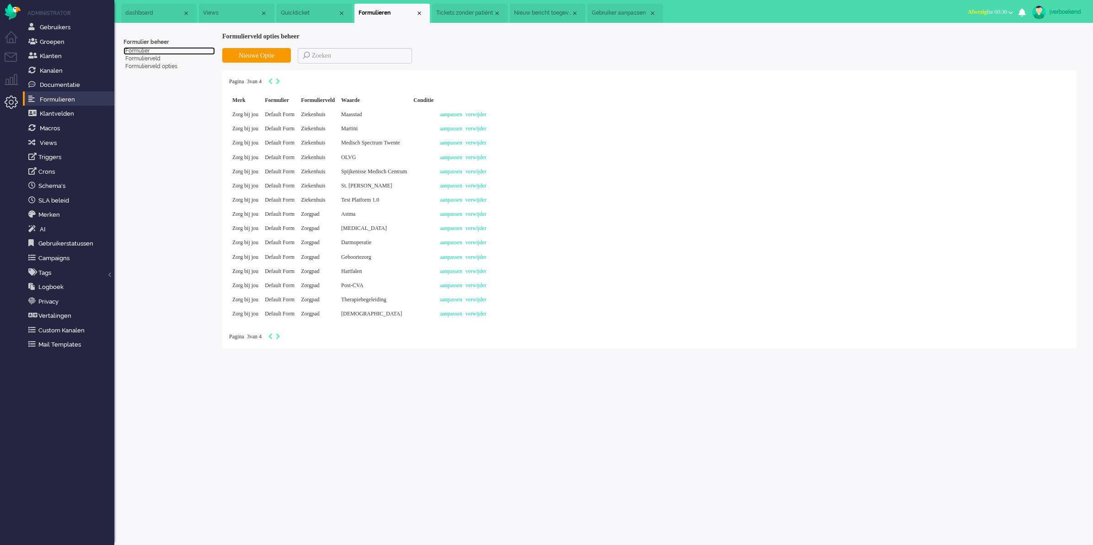
click at [145, 51] on link "Formulier" at bounding box center [168, 51] width 91 height 8
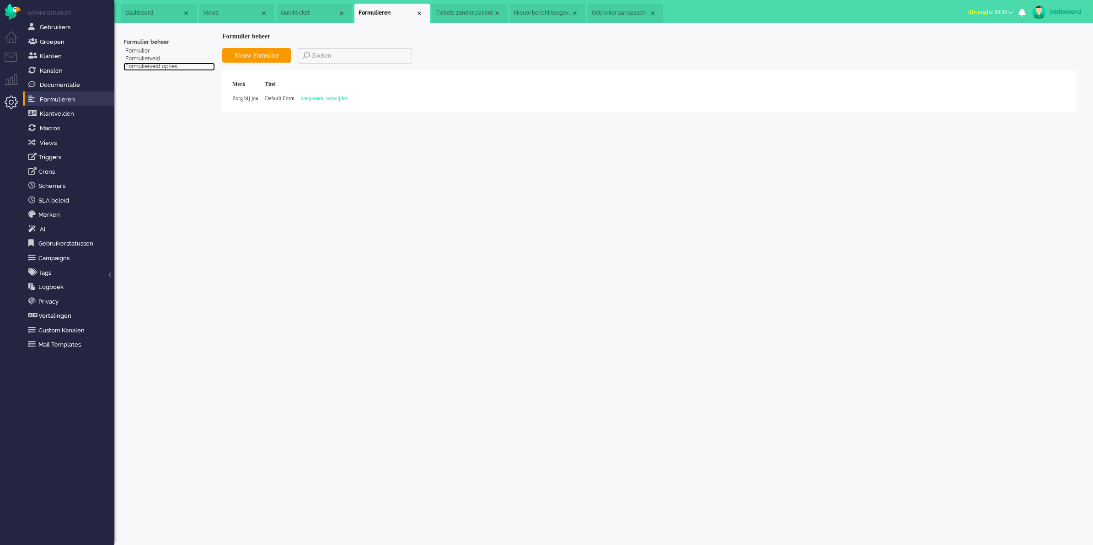
click at [161, 68] on link "Formulierveld opties" at bounding box center [168, 67] width 91 height 8
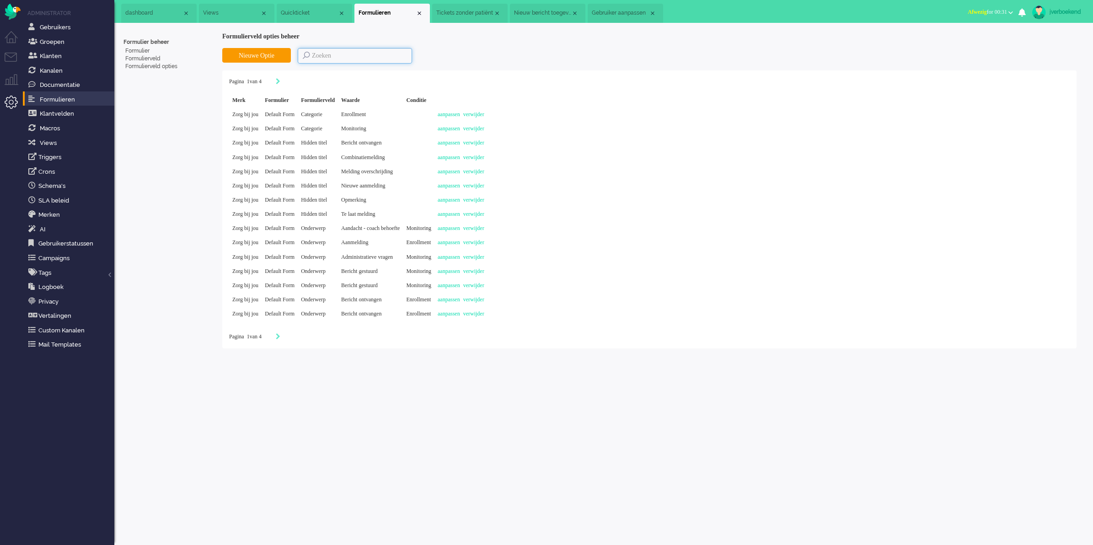
click at [323, 56] on input at bounding box center [355, 56] width 114 height 16
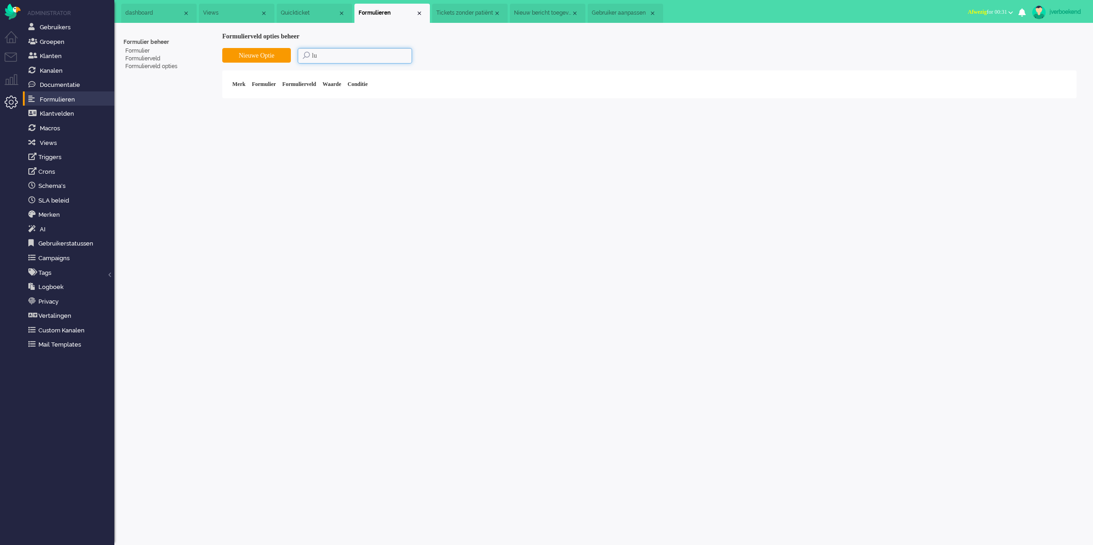
type input "l"
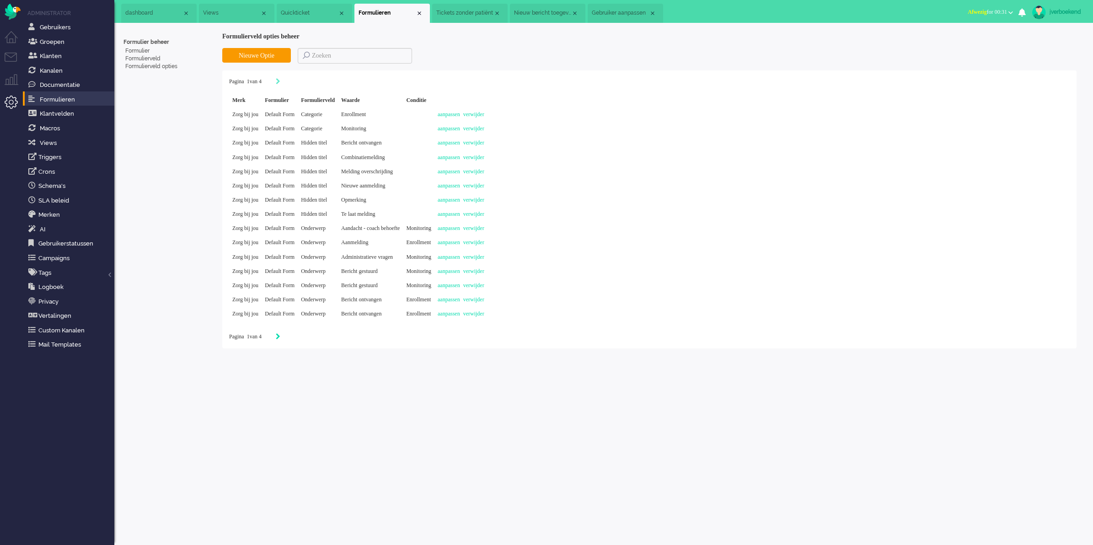
click at [280, 335] on icon "Next" at bounding box center [278, 336] width 5 height 6
type input "2"
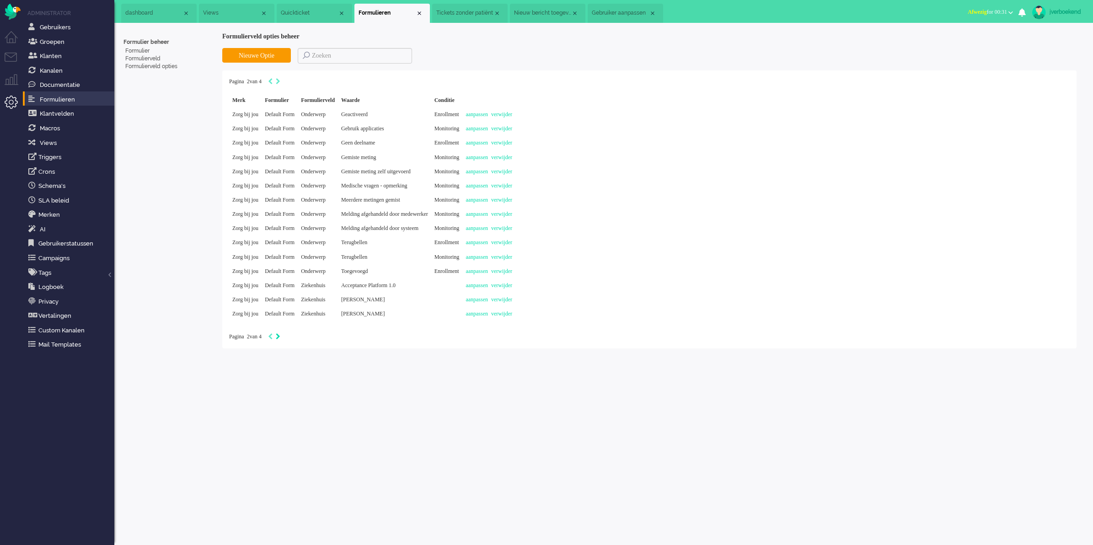
click at [280, 335] on icon "Next" at bounding box center [278, 336] width 5 height 6
type input "3"
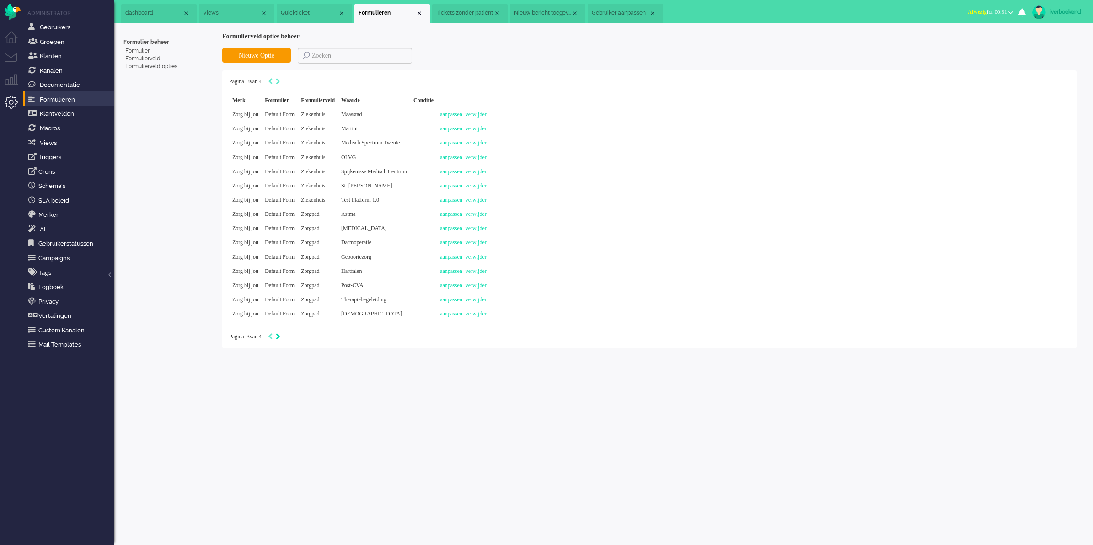
click at [280, 335] on icon "Next" at bounding box center [278, 336] width 5 height 6
type input "4"
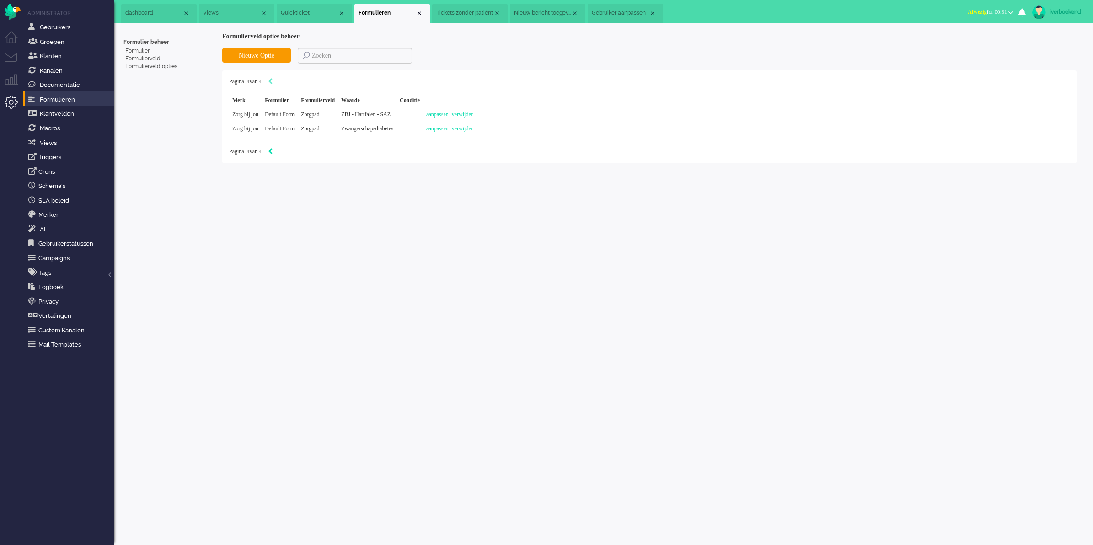
click at [273, 150] on icon "Previous" at bounding box center [270, 151] width 5 height 6
type input "3"
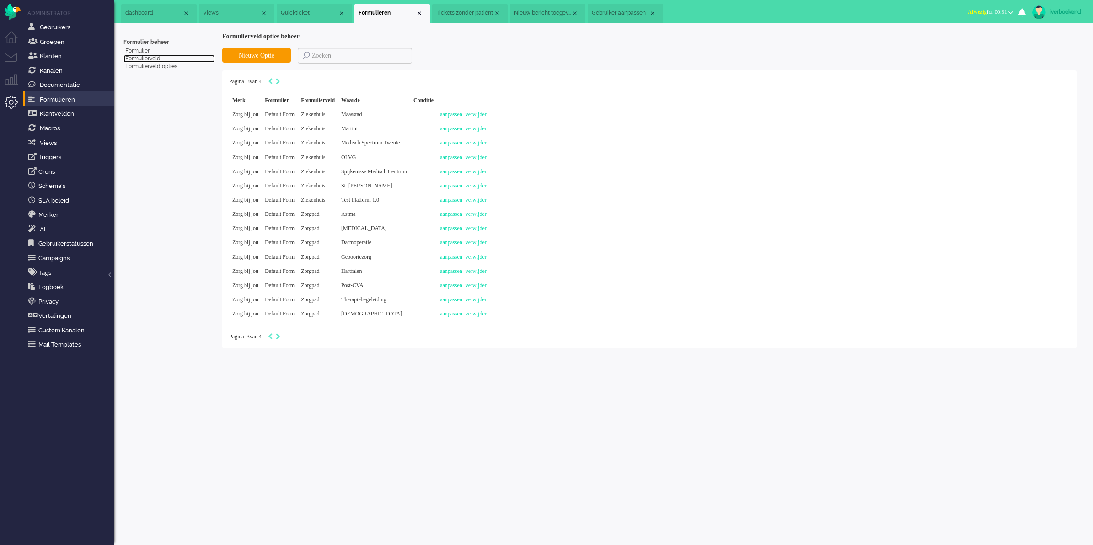
click at [147, 55] on link "Formulierveld" at bounding box center [168, 59] width 91 height 8
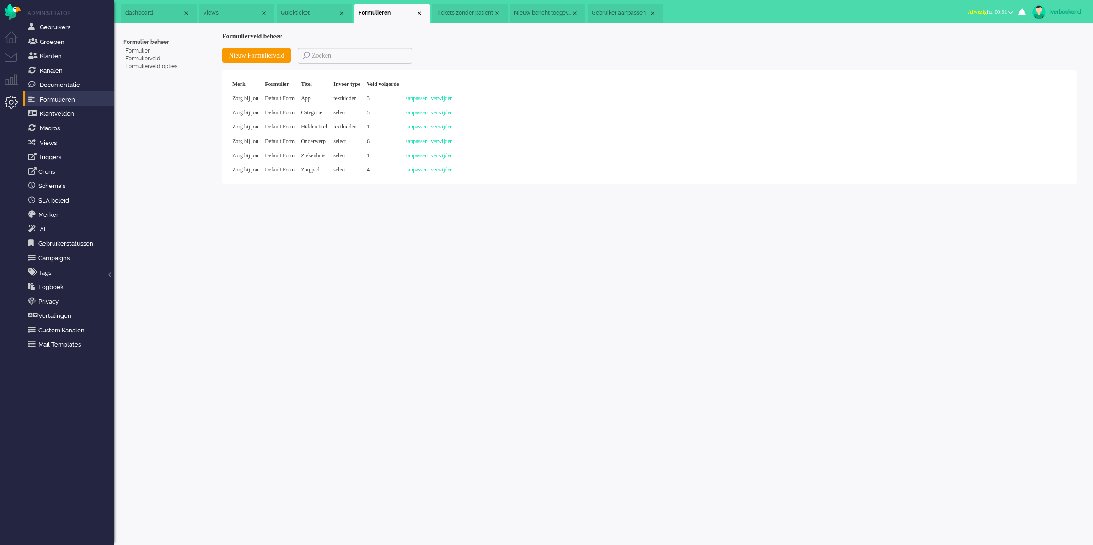
click at [310, 100] on span "App" at bounding box center [306, 98] width 10 height 6
click at [48, 101] on span "Formulieren" at bounding box center [57, 99] width 35 height 7
click at [54, 141] on span "Views" at bounding box center [48, 142] width 17 height 7
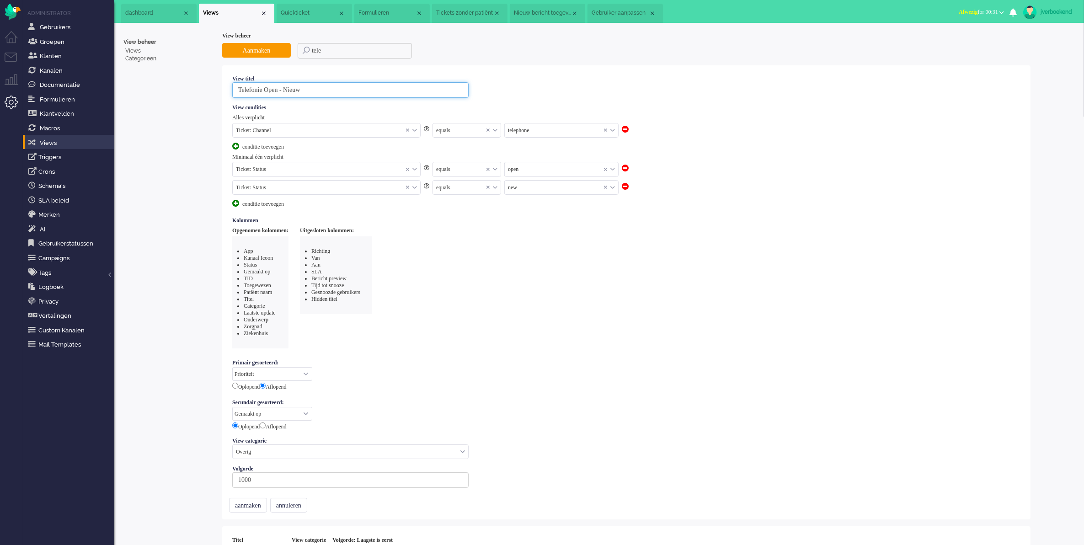
drag, startPoint x: 327, startPoint y: 90, endPoint x: 202, endPoint y: 90, distance: 125.8
click at [202, 90] on div "View beheer Views Categorieën View beheer Aanmaken tele View titel Telefonie Op…" at bounding box center [599, 301] width 952 height 539
click at [252, 88] on input "Telefonie Open - Nieuw" at bounding box center [350, 90] width 236 height 16
drag, startPoint x: 319, startPoint y: 92, endPoint x: 268, endPoint y: 92, distance: 51.2
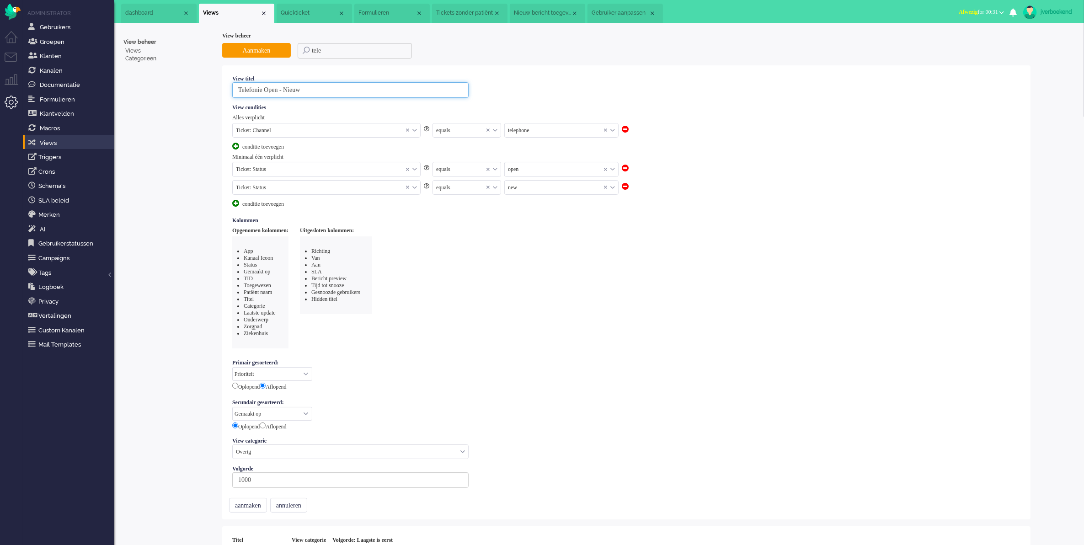
click at [268, 92] on input "Telefonie Open - Nieuw" at bounding box center [350, 90] width 236 height 16
click at [586, 174] on input "text" at bounding box center [561, 169] width 113 height 14
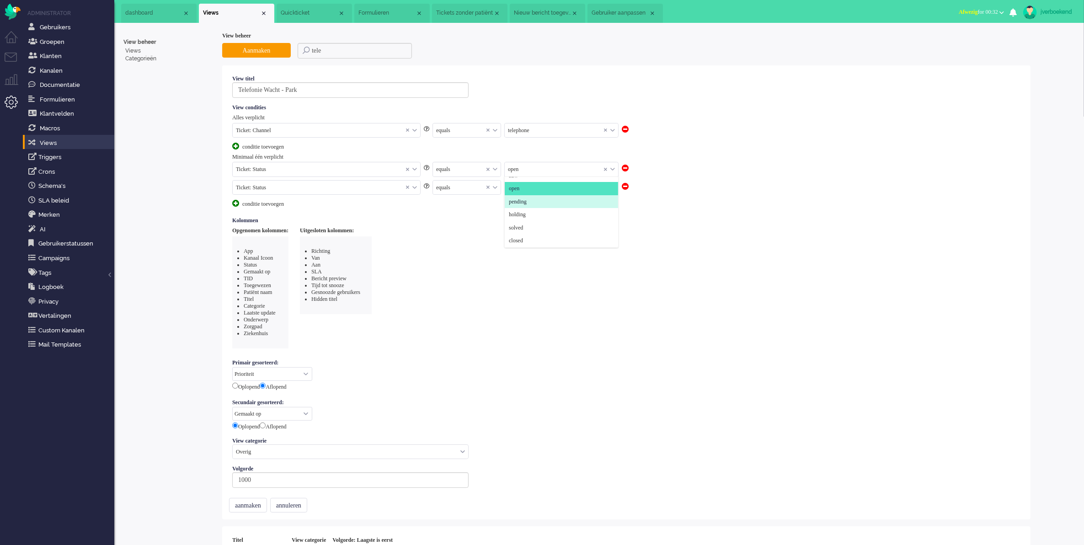
click at [570, 203] on li "pending" at bounding box center [561, 201] width 113 height 13
click at [573, 191] on input "text" at bounding box center [561, 188] width 113 height 14
click at [565, 239] on li "holding" at bounding box center [561, 240] width 113 height 13
click at [267, 508] on button "aanmaken" at bounding box center [248, 505] width 38 height 15
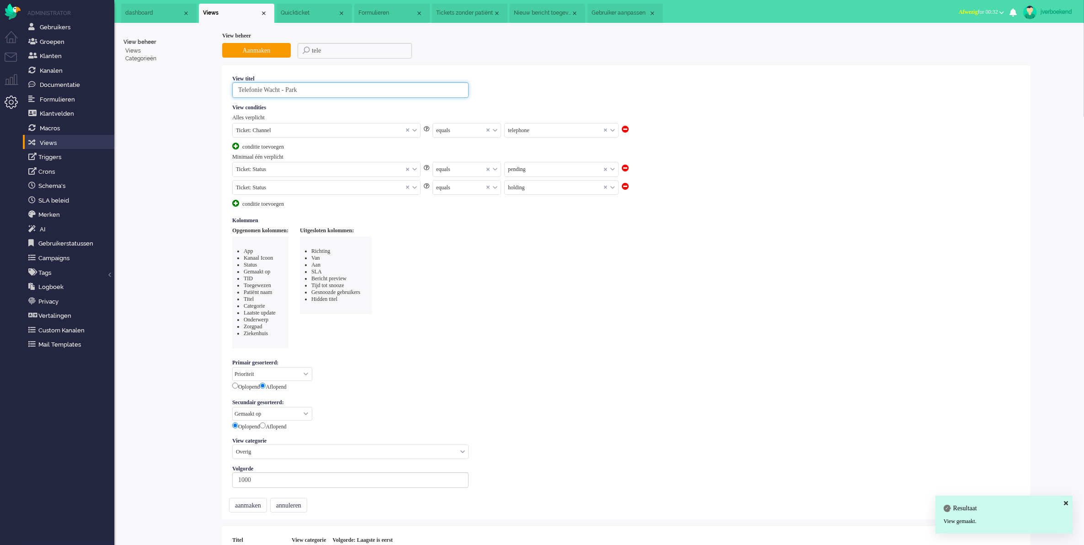
drag, startPoint x: 316, startPoint y: 86, endPoint x: 271, endPoint y: 92, distance: 45.2
click at [271, 92] on input "Telefonie Wacht - Park" at bounding box center [350, 90] width 236 height 16
click at [270, 91] on input "Telefonie afgehandeld" at bounding box center [350, 90] width 236 height 16
type input "Telefonie PJA afgehandeld"
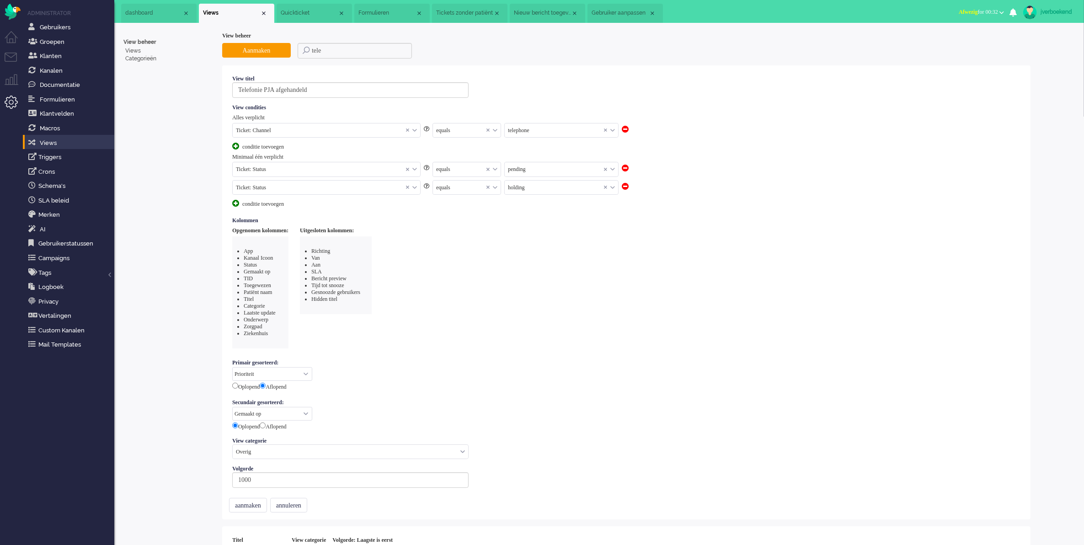
click at [286, 146] on div "conditie toevoegen" at bounding box center [266, 147] width 69 height 8
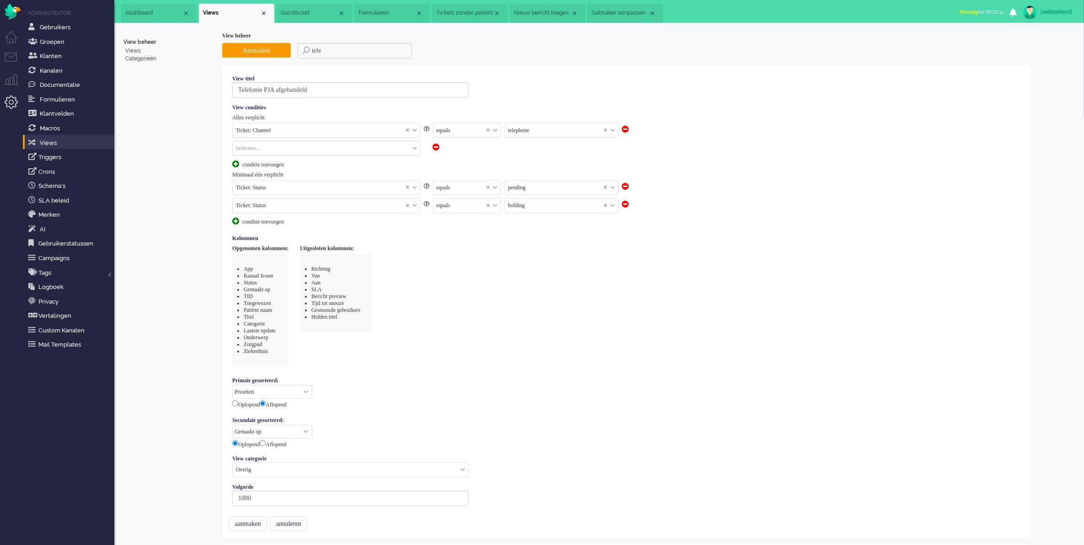
click at [286, 148] on input "text" at bounding box center [326, 148] width 187 height 14
type input "cu"
click at [321, 171] on li "Ticket: Has linked customer" at bounding box center [326, 175] width 187 height 13
click at [465, 148] on input "text" at bounding box center [467, 148] width 68 height 14
drag, startPoint x: 463, startPoint y: 163, endPoint x: 540, endPoint y: 146, distance: 78.7
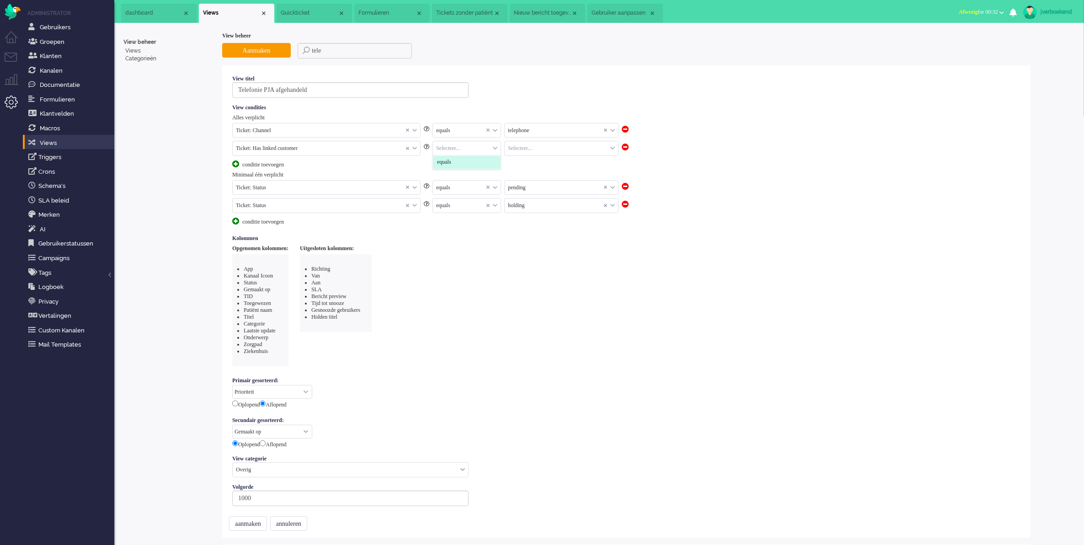
click at [465, 162] on li "equals" at bounding box center [467, 162] width 68 height 13
click at [563, 142] on input "text" at bounding box center [561, 148] width 113 height 14
click at [552, 177] on li "No" at bounding box center [561, 175] width 113 height 13
click at [575, 186] on input "text" at bounding box center [561, 188] width 113 height 14
click at [562, 247] on li "solved" at bounding box center [561, 245] width 113 height 13
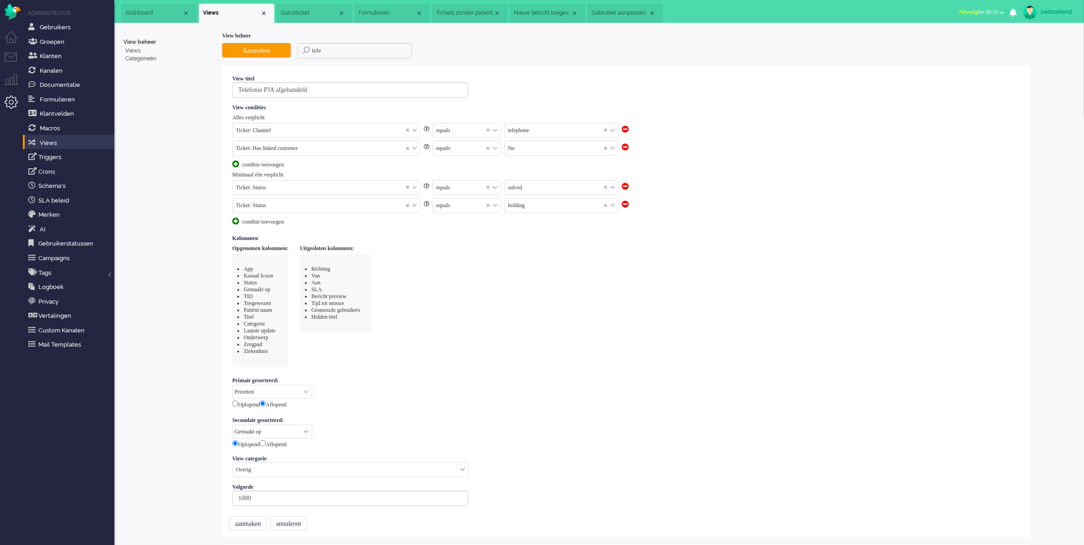
click at [564, 207] on input "text" at bounding box center [561, 205] width 113 height 14
click at [555, 274] on li "closed" at bounding box center [561, 276] width 113 height 13
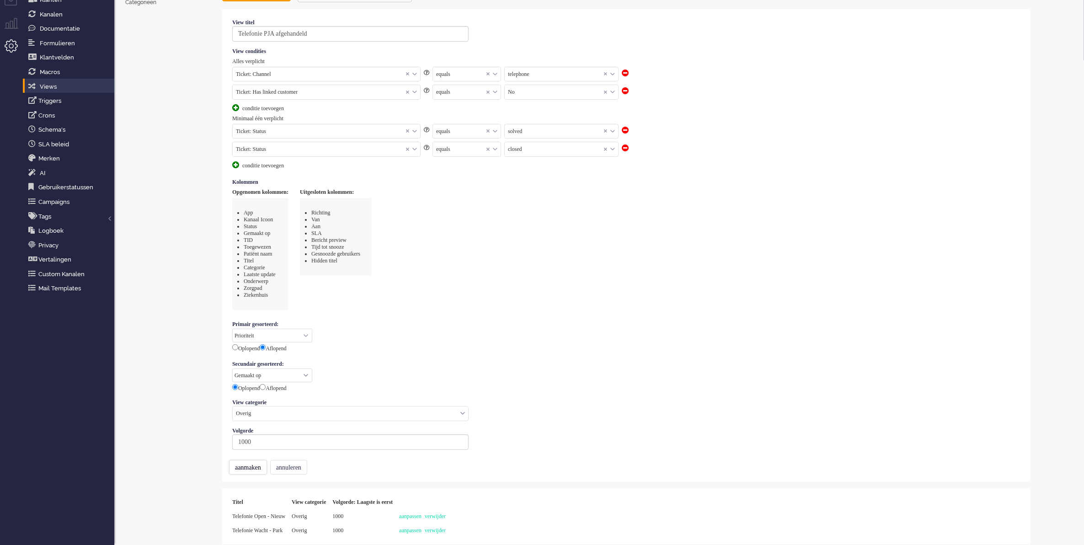
click at [236, 467] on button "aanmaken" at bounding box center [248, 467] width 38 height 15
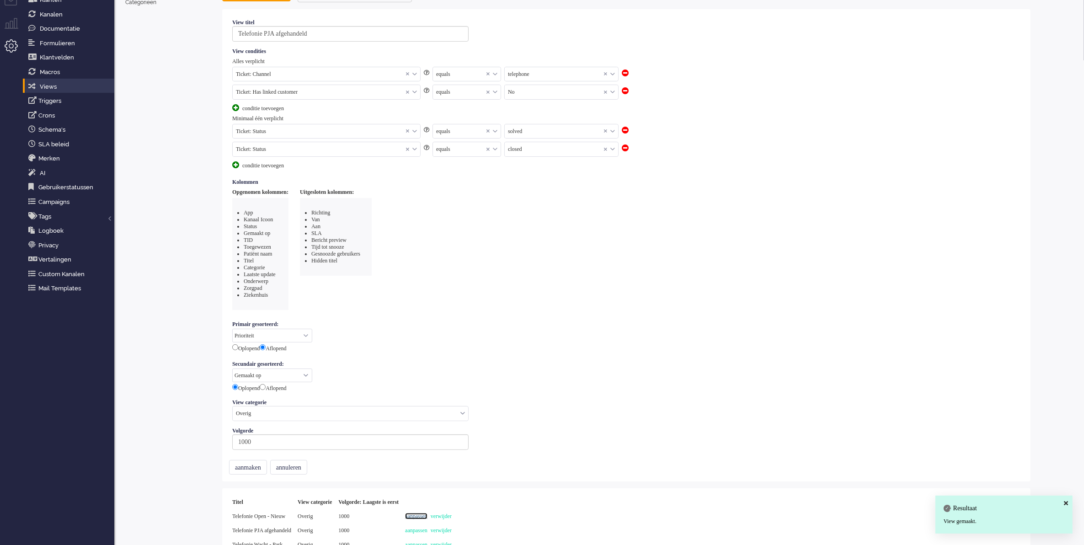
click at [428, 513] on link "aanpassen" at bounding box center [416, 516] width 22 height 6
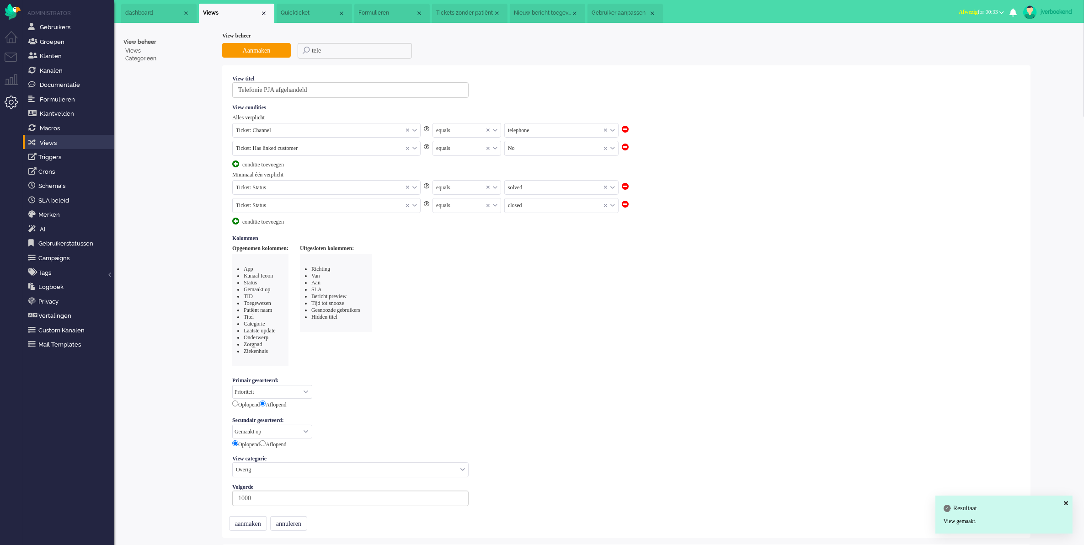
select select "priority"
select select "created_at"
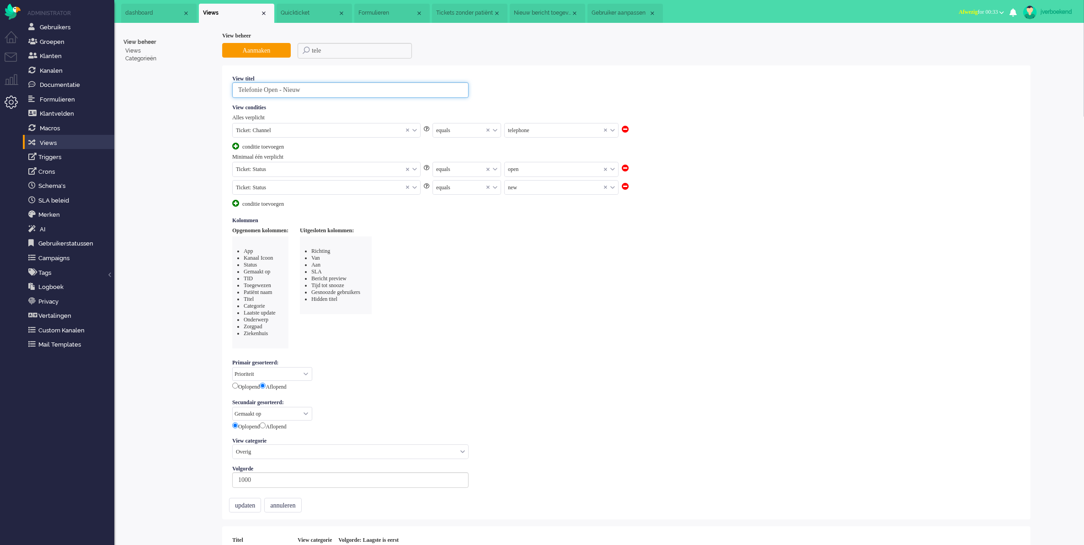
click at [269, 88] on input "Telefonie Open - Nieuw" at bounding box center [350, 90] width 236 height 16
type input "Telefonie PJA Open - Nieuw"
click at [278, 148] on div "conditie toevoegen" at bounding box center [266, 147] width 69 height 8
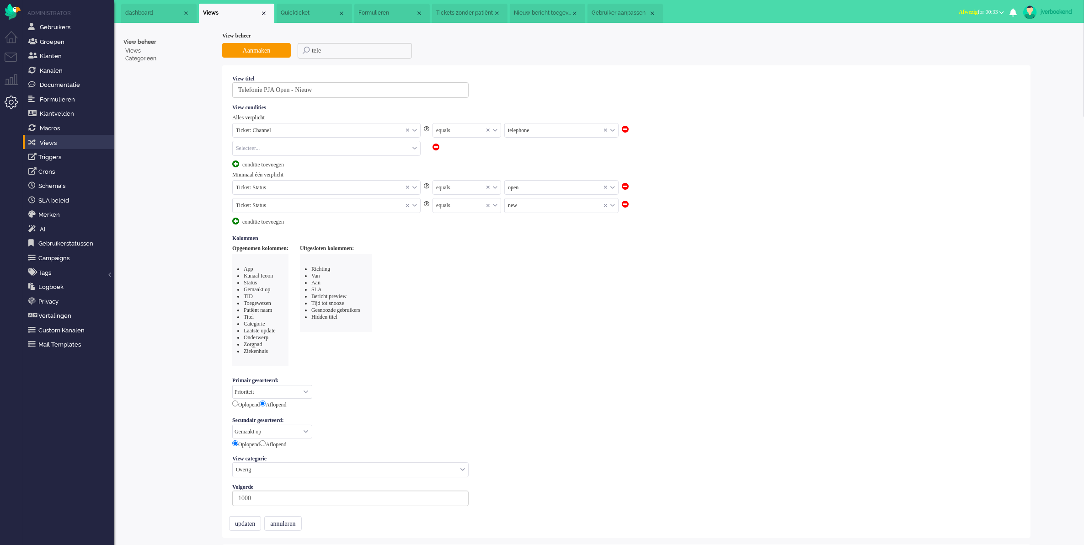
click at [278, 148] on input "text" at bounding box center [326, 148] width 187 height 14
type input "cus"
click at [293, 175] on span "Ticket: Has linked customer" at bounding box center [268, 175] width 62 height 8
click at [463, 151] on input "text" at bounding box center [467, 148] width 68 height 14
click at [462, 163] on li "equals" at bounding box center [467, 162] width 68 height 13
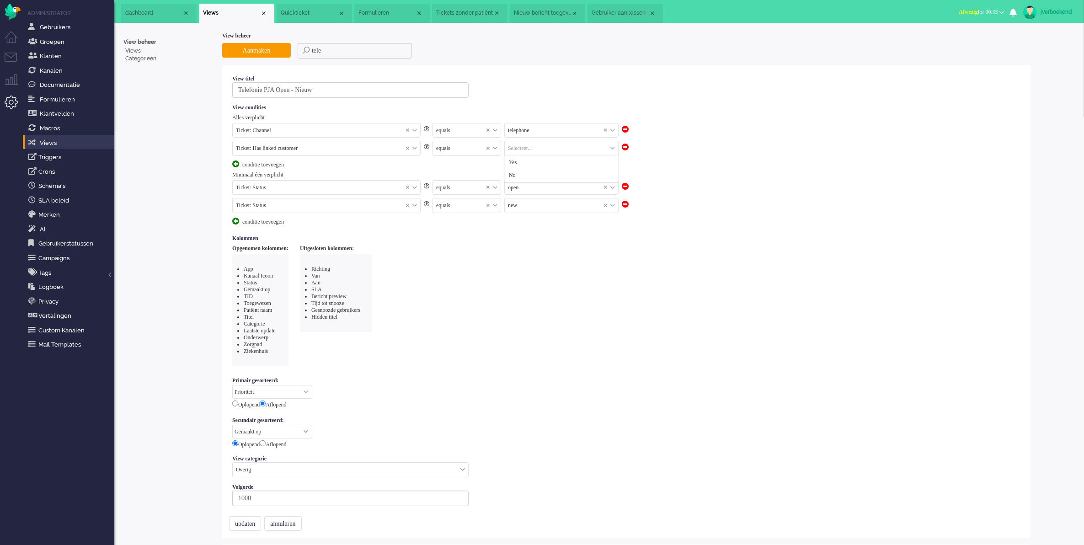
click at [533, 146] on input "text" at bounding box center [561, 148] width 113 height 14
click at [547, 171] on li "No" at bounding box center [561, 175] width 113 height 13
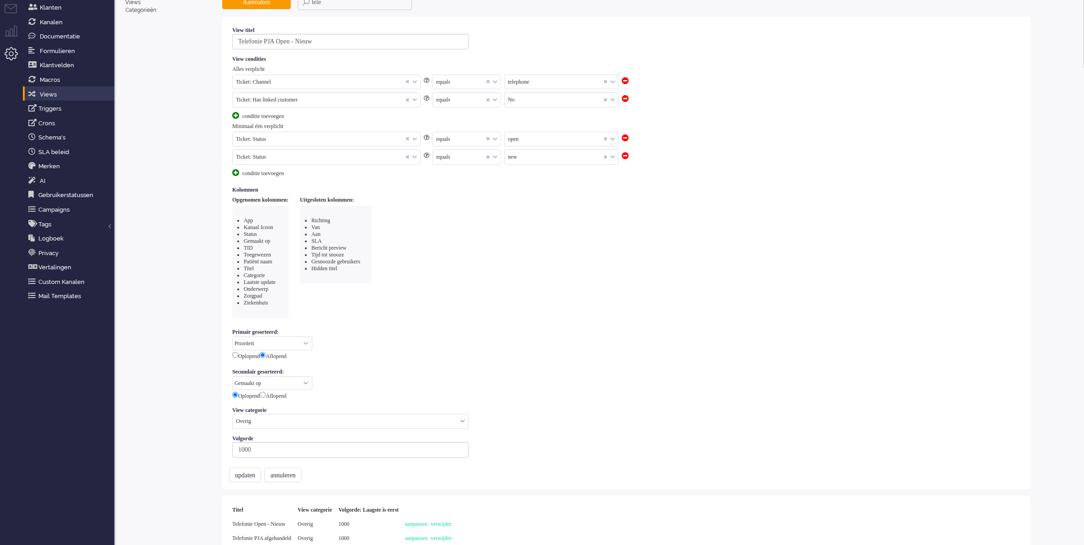
scroll to position [70, 0]
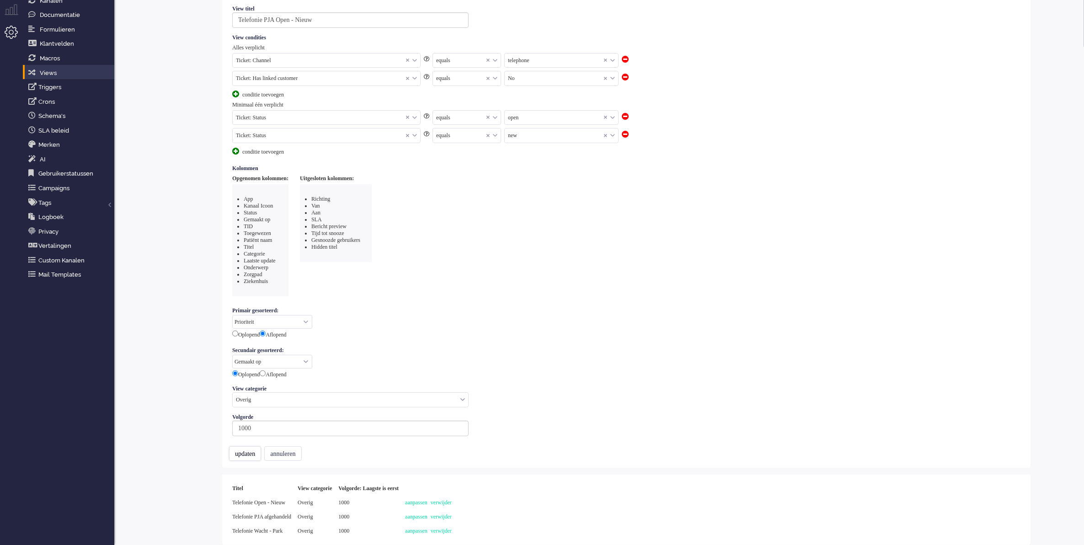
click at [239, 455] on button "updaten" at bounding box center [245, 453] width 32 height 15
click at [460, 532] on div "aanpassen verwijder" at bounding box center [433, 531] width 53 height 14
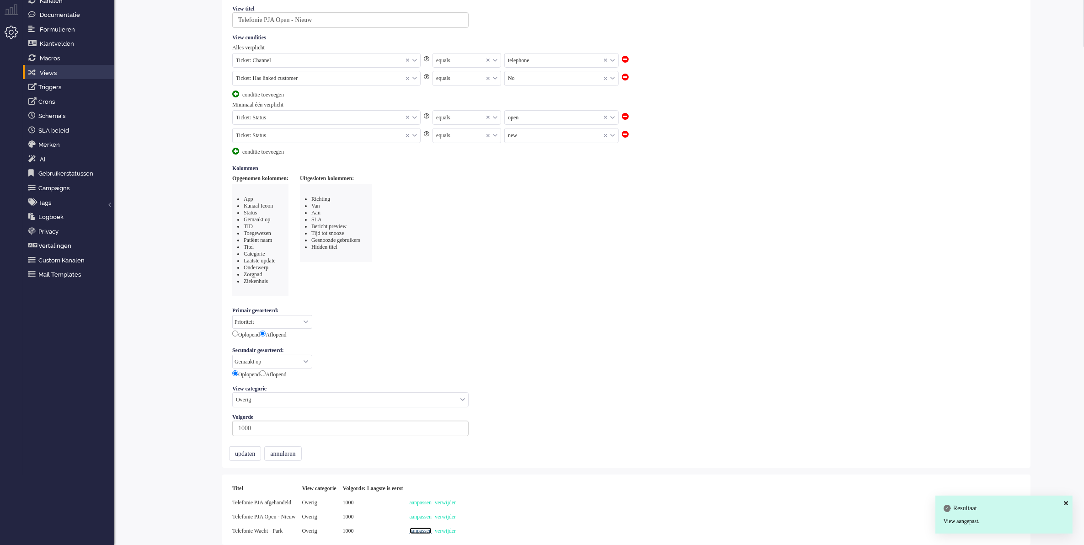
click at [432, 530] on link "aanpassen" at bounding box center [421, 531] width 22 height 6
select select "priority"
select select "created_at"
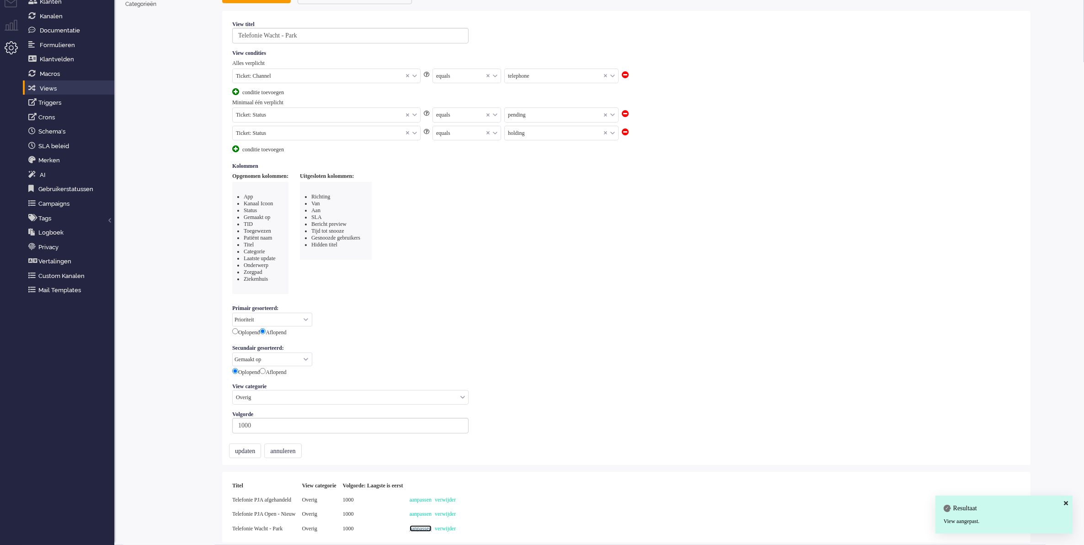
scroll to position [0, 0]
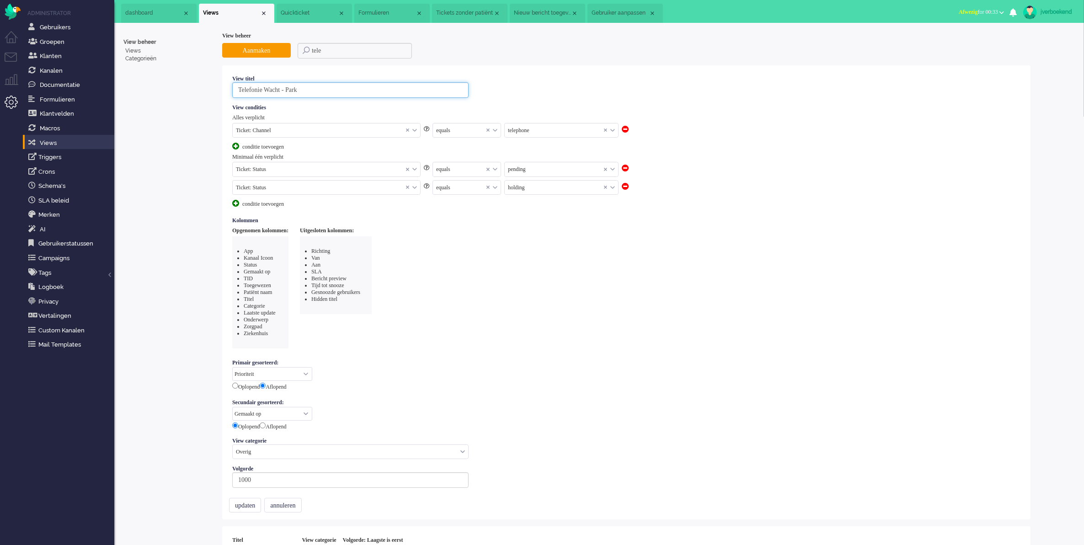
click at [268, 90] on input "Telefonie Wacht - Park" at bounding box center [350, 90] width 236 height 16
type input "Telefonie PJA Wacht - Park"
click at [278, 147] on div "conditie toevoegen" at bounding box center [266, 147] width 69 height 8
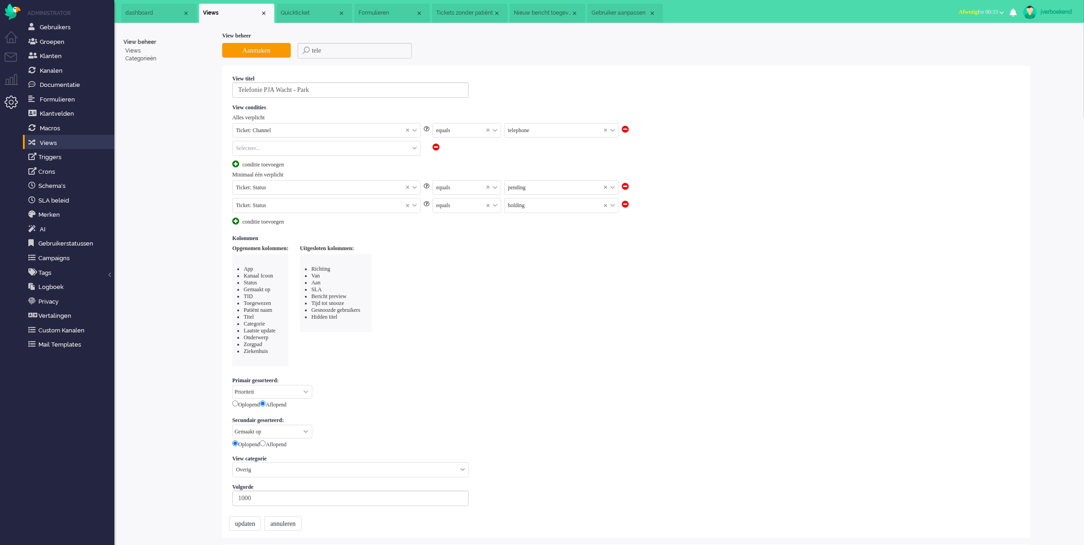
click at [277, 149] on input "text" at bounding box center [326, 148] width 187 height 14
type input "cus"
click at [280, 177] on span "Ticket: Has linked customer" at bounding box center [268, 175] width 62 height 8
click at [475, 149] on input "text" at bounding box center [467, 148] width 68 height 14
click at [476, 160] on li "equals" at bounding box center [467, 162] width 68 height 13
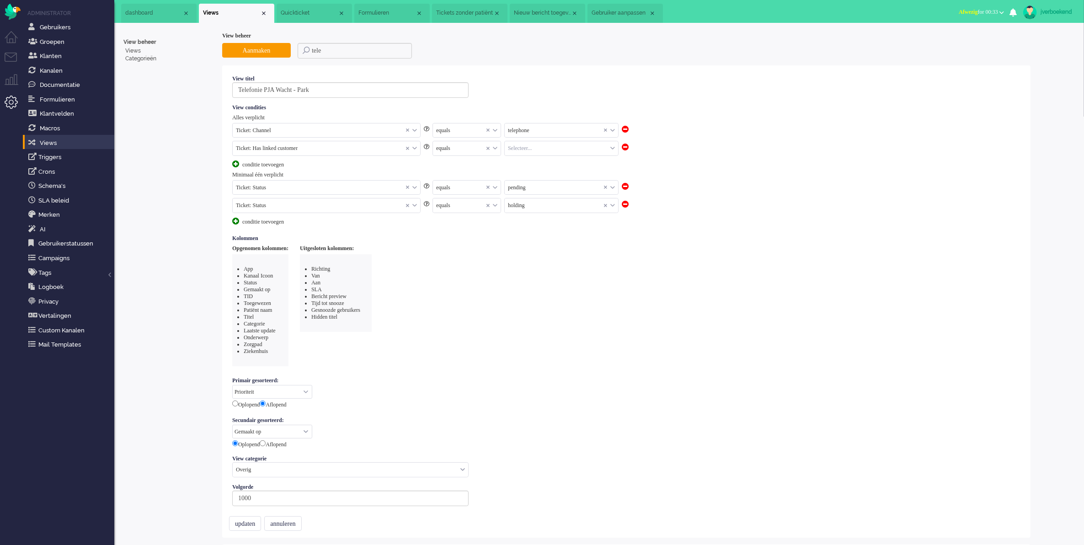
click at [545, 148] on input "text" at bounding box center [561, 148] width 113 height 14
click at [542, 174] on li "No" at bounding box center [561, 175] width 113 height 13
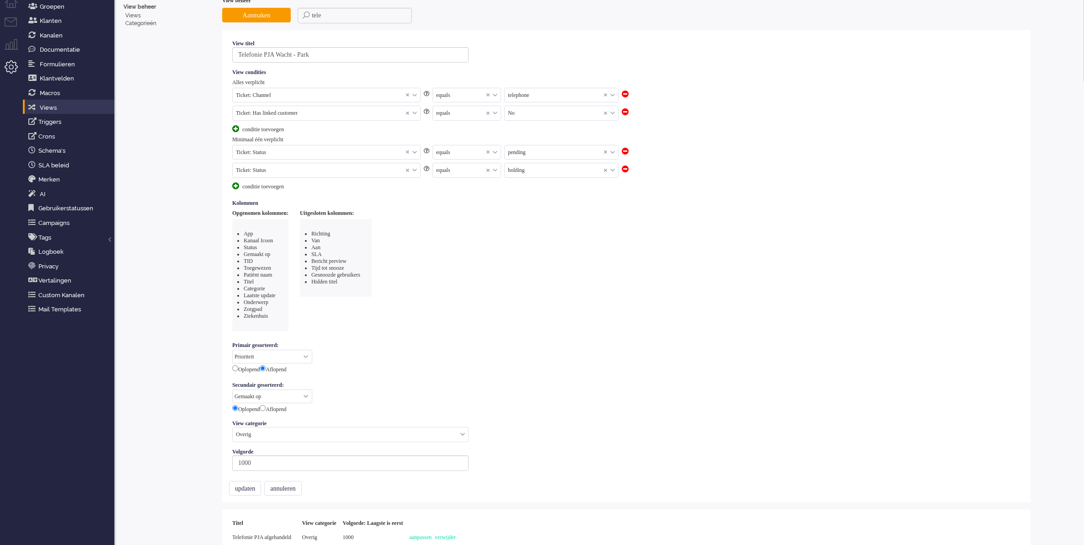
scroll to position [70, 0]
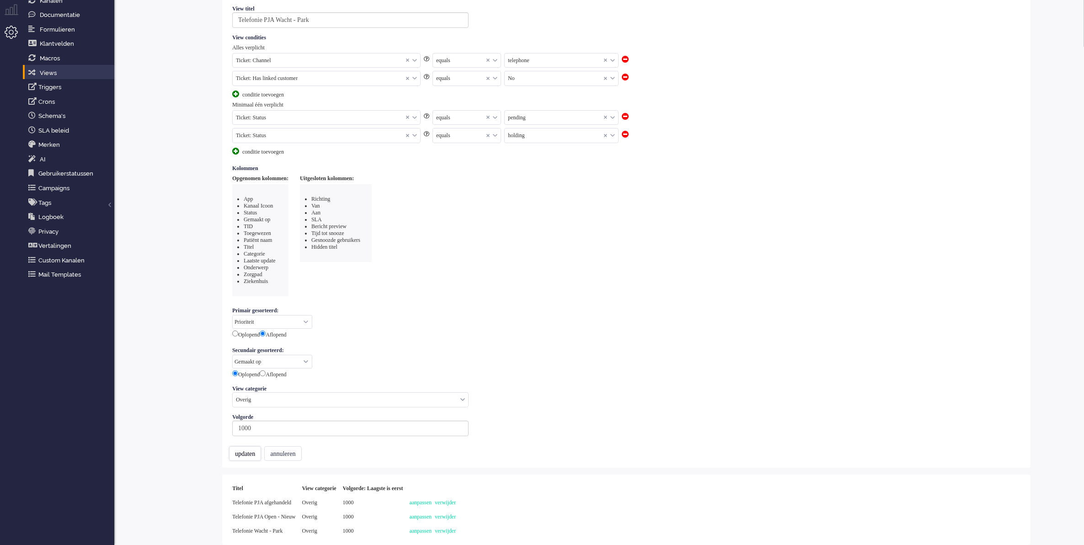
click at [246, 455] on button "updaten" at bounding box center [245, 453] width 32 height 15
